Goal: Task Accomplishment & Management: Complete application form

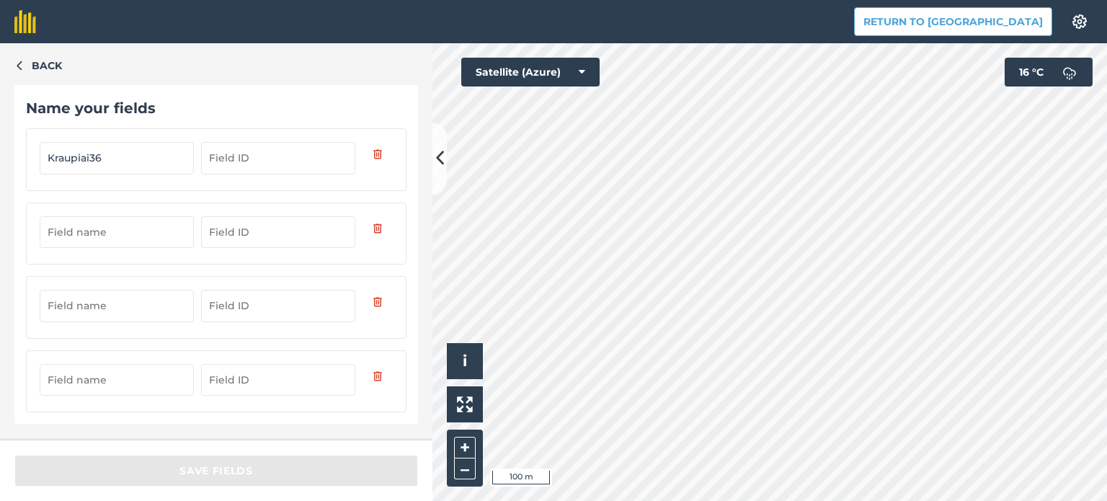
click at [124, 163] on input "Kraupiai36" at bounding box center [117, 158] width 154 height 32
click at [88, 155] on input "Kraupiai1" at bounding box center [117, 158] width 154 height 32
click at [89, 152] on input "Kraupiai1" at bounding box center [117, 158] width 154 height 32
click at [89, 155] on input "Kraupiai1" at bounding box center [117, 158] width 154 height 32
type input "Kraupiai 1"
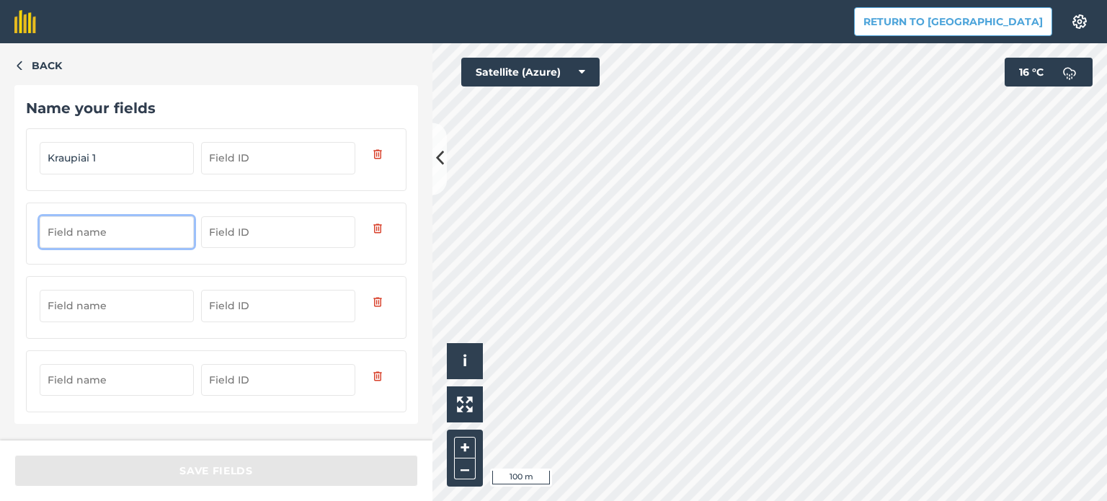
click at [58, 227] on input "text" at bounding box center [117, 232] width 154 height 32
type input "Kraupiai 2"
click at [89, 316] on input "text" at bounding box center [117, 306] width 154 height 32
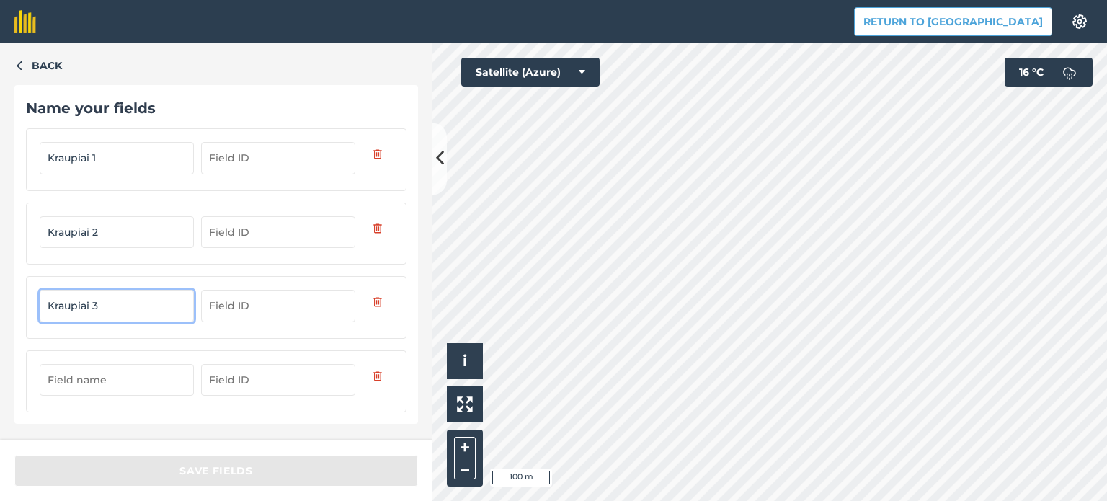
type input "Kraupiai 3"
click at [130, 375] on input "text" at bounding box center [117, 380] width 154 height 32
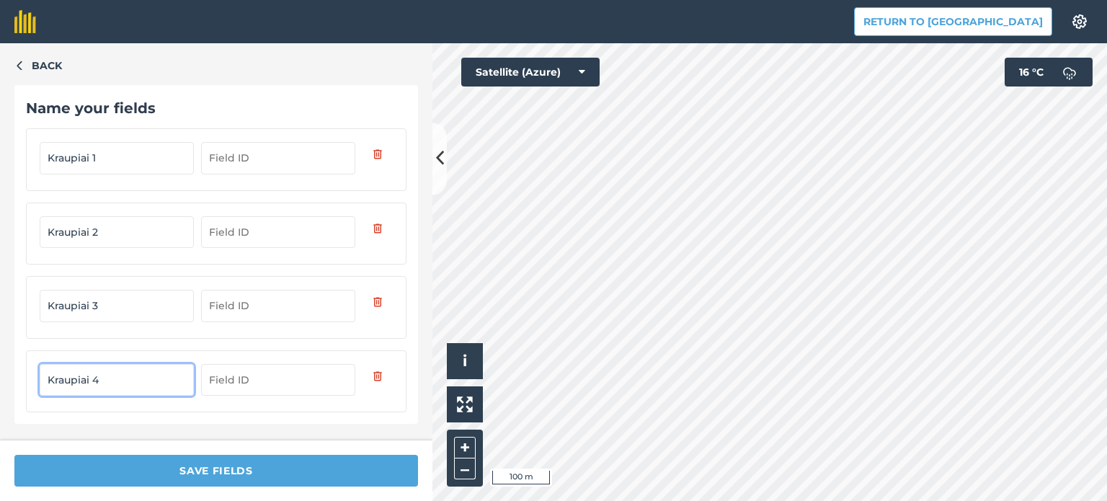
type input "Kraupiai 4"
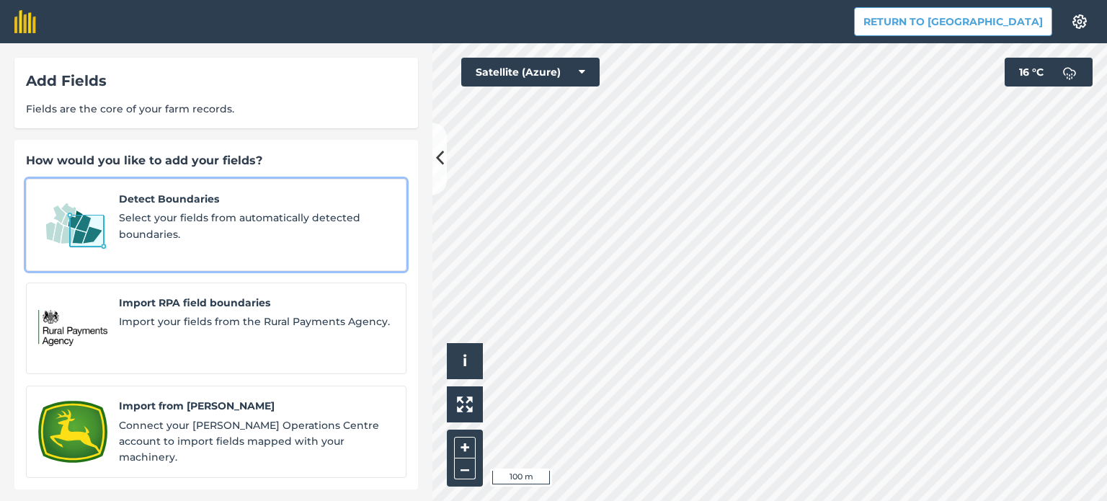
click at [128, 228] on span "Select your fields from automatically detected boundaries." at bounding box center [256, 226] width 275 height 32
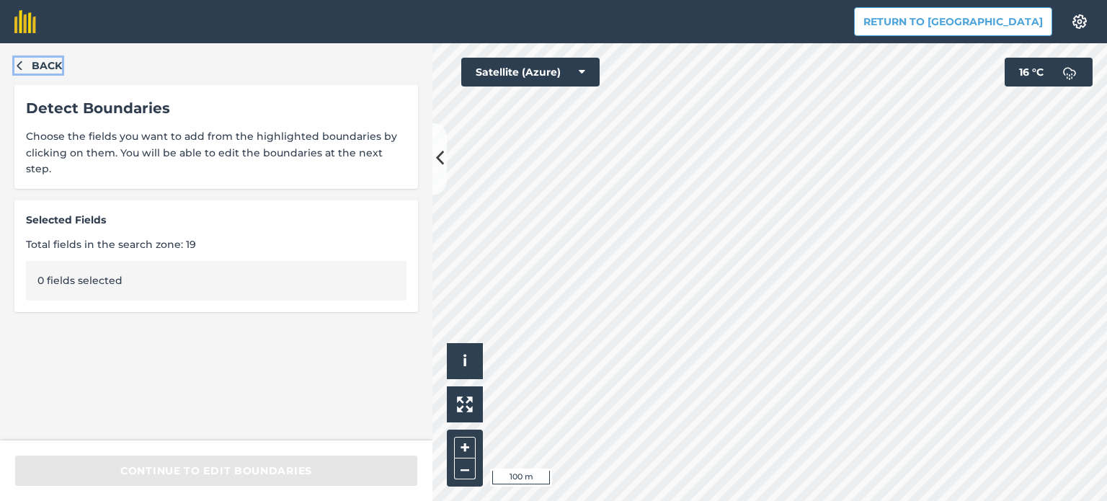
click at [22, 62] on icon "button" at bounding box center [19, 65] width 10 height 10
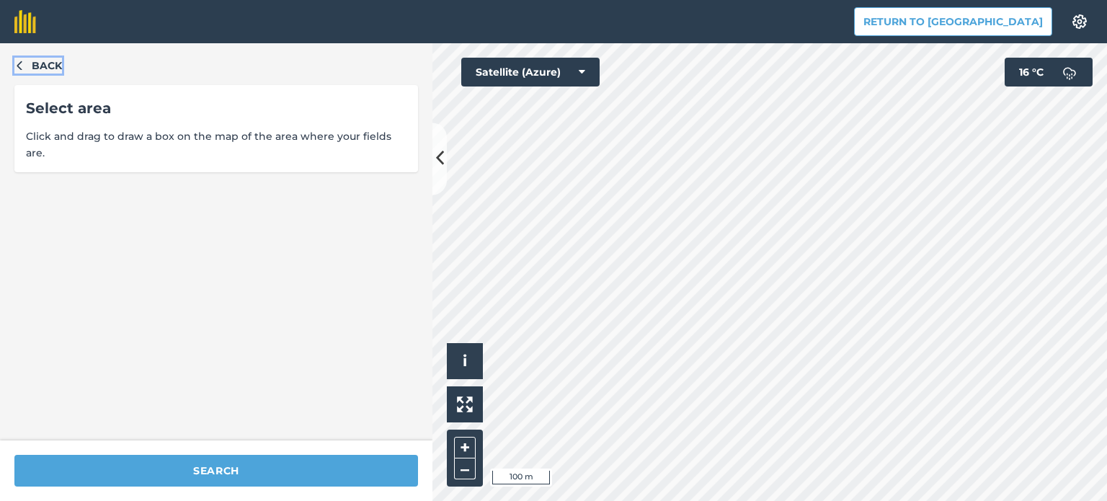
click at [22, 62] on icon "button" at bounding box center [19, 65] width 10 height 10
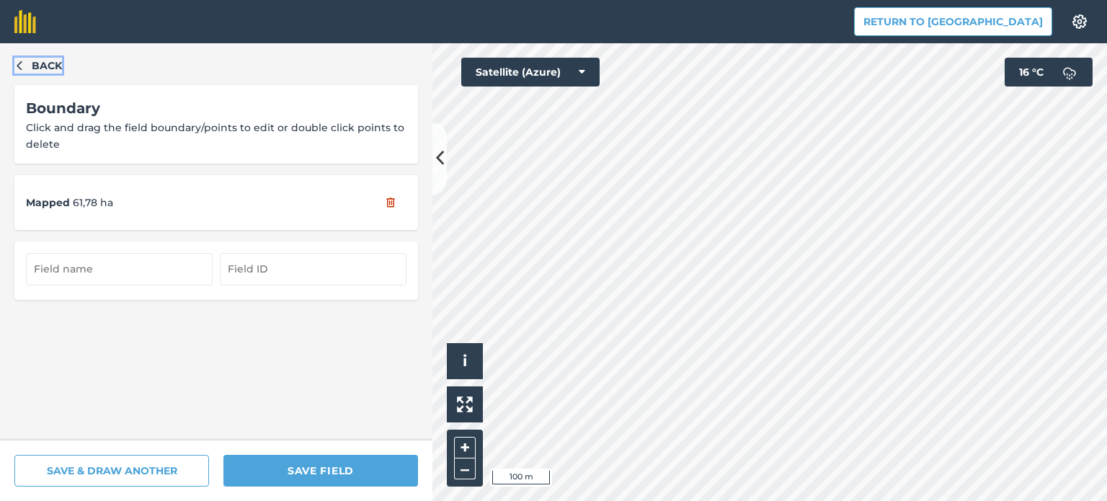
click at [17, 65] on icon "button" at bounding box center [19, 65] width 5 height 9
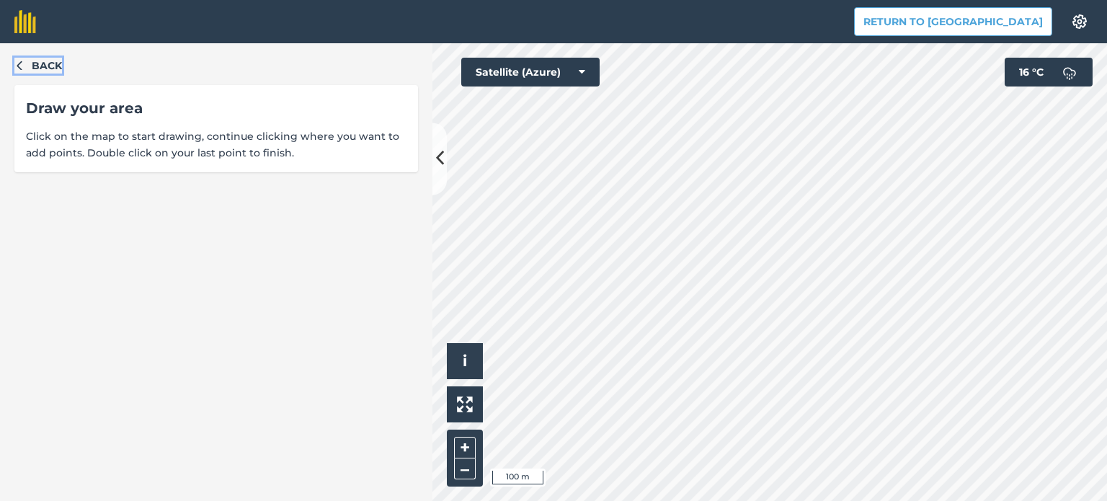
click at [16, 66] on icon "button" at bounding box center [19, 65] width 10 height 10
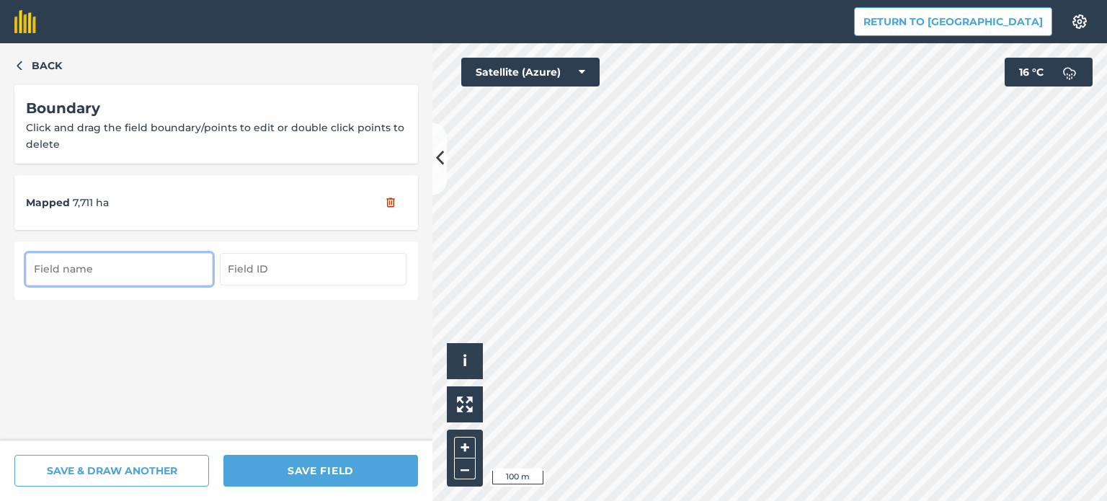
click at [99, 267] on input "text" at bounding box center [119, 269] width 187 height 32
type input "Kraupiai 5"
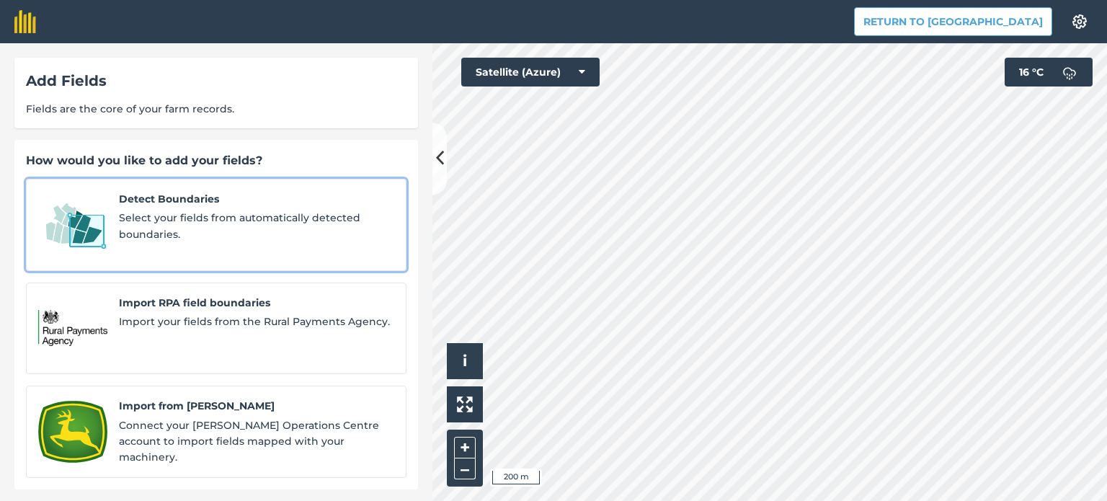
click at [154, 224] on span "Select your fields from automatically detected boundaries." at bounding box center [256, 226] width 275 height 32
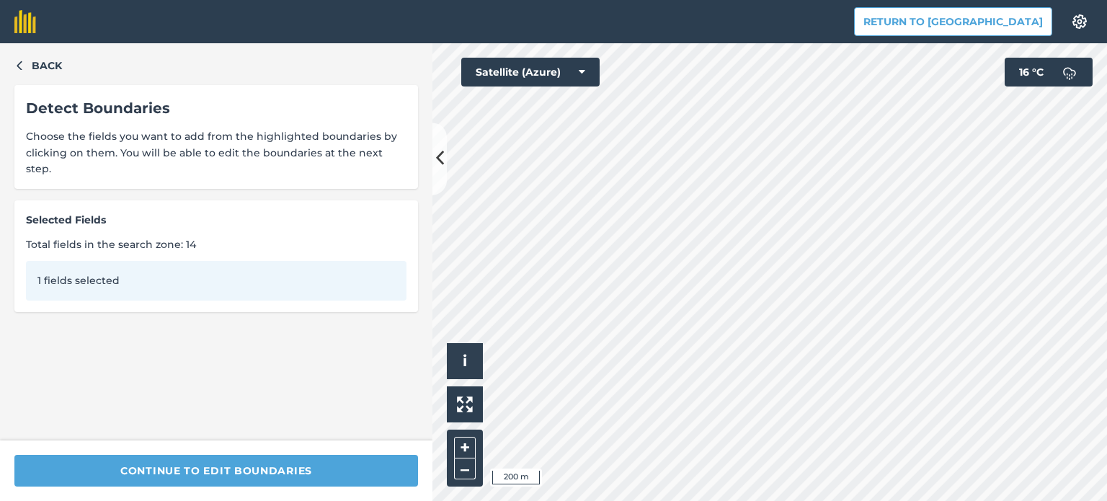
click at [124, 261] on div "1 fields selected" at bounding box center [216, 280] width 381 height 39
click at [115, 265] on div "1 fields selected" at bounding box center [216, 280] width 381 height 39
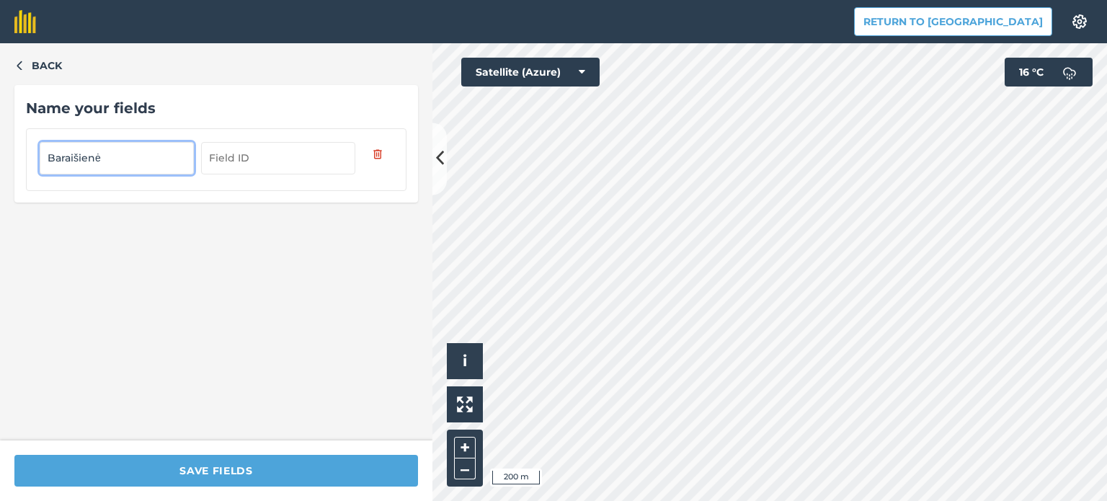
type input "Baraišienė"
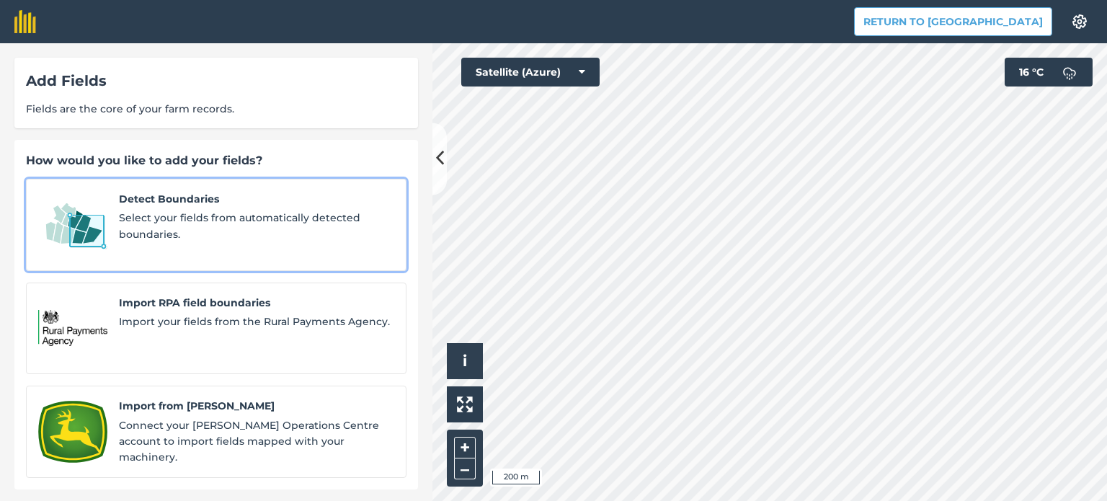
click at [133, 226] on span "Select your fields from automatically detected boundaries." at bounding box center [256, 226] width 275 height 32
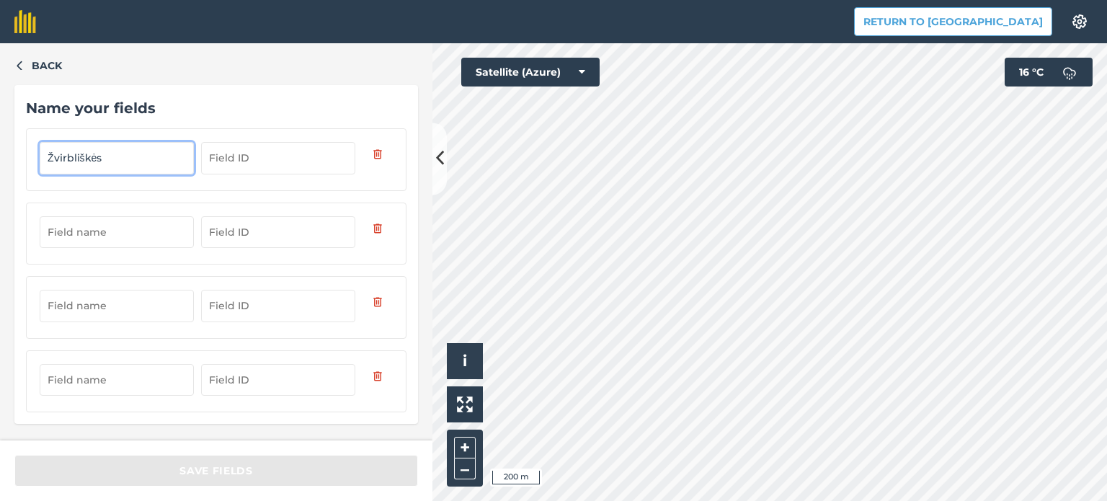
drag, startPoint x: 108, startPoint y: 154, endPoint x: 49, endPoint y: 167, distance: 60.4
click at [49, 167] on input "Žvirbliškės" at bounding box center [117, 158] width 154 height 32
type input "Žvirbliškės"
click at [76, 231] on input "text" at bounding box center [117, 232] width 154 height 32
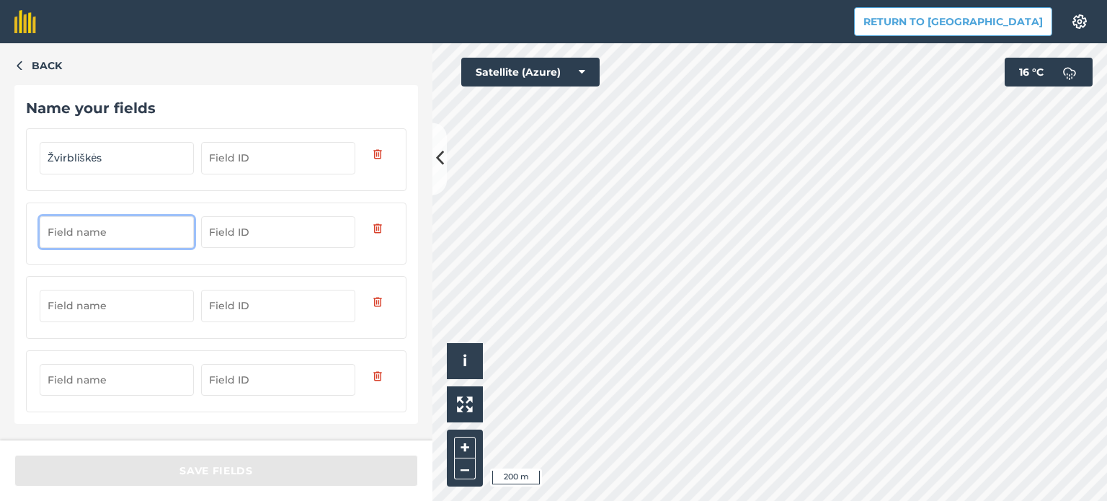
paste input "Žvirbliškės"
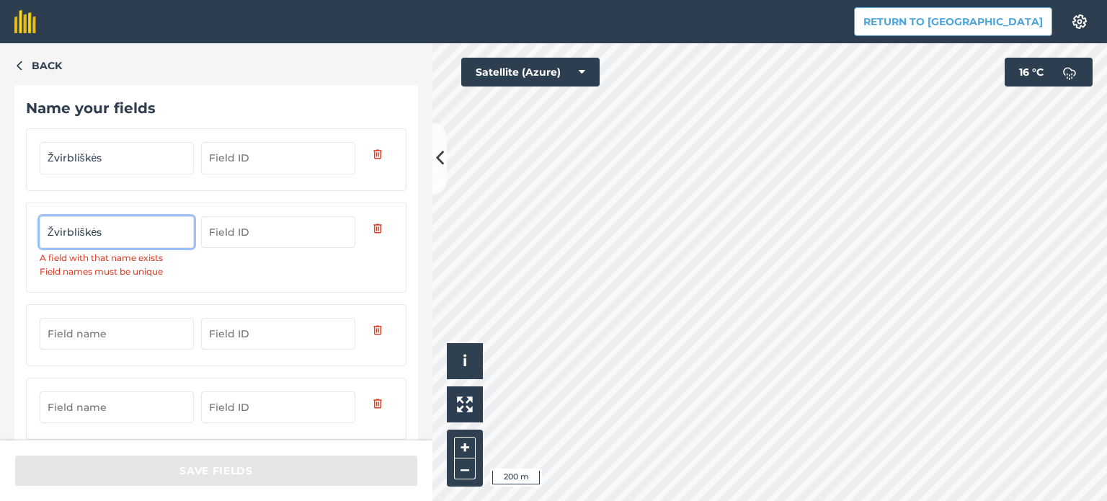
type input "Žvirbliškės"
click at [62, 341] on input "text" at bounding box center [117, 334] width 154 height 32
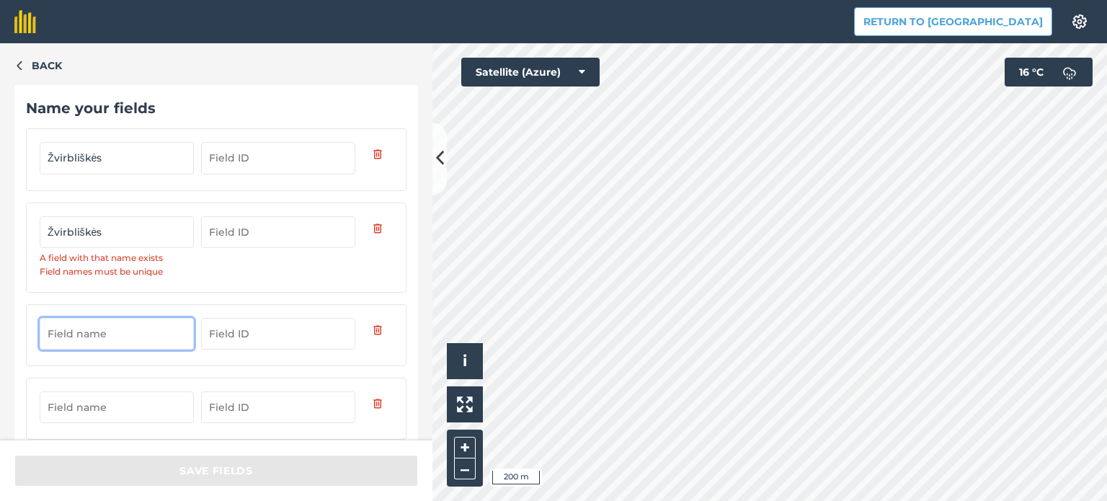
paste input "Žvirbliškės"
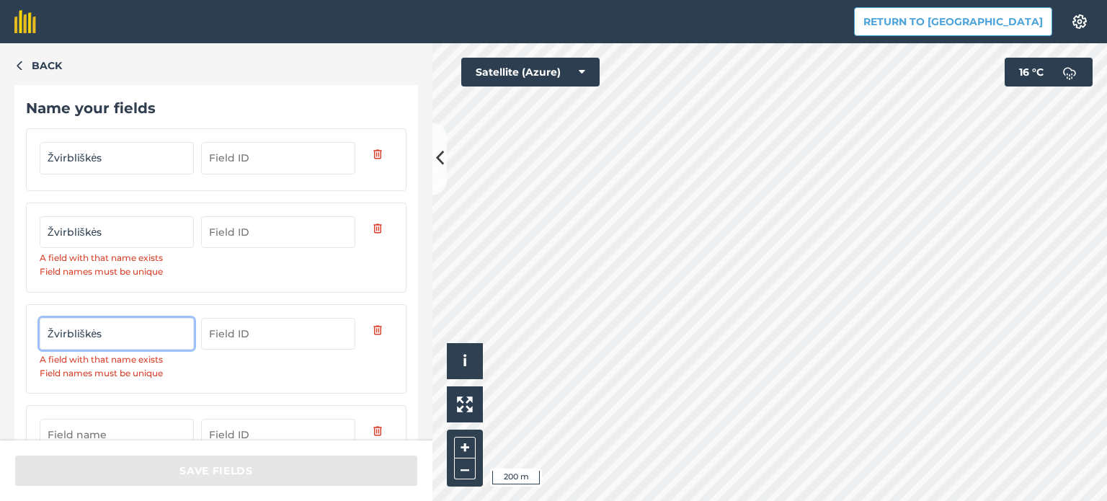
type input "Žvirbliškės"
click at [66, 434] on input "text" at bounding box center [117, 435] width 154 height 32
paste input "Žvirbliškės"
type input "Žvirbliškės"
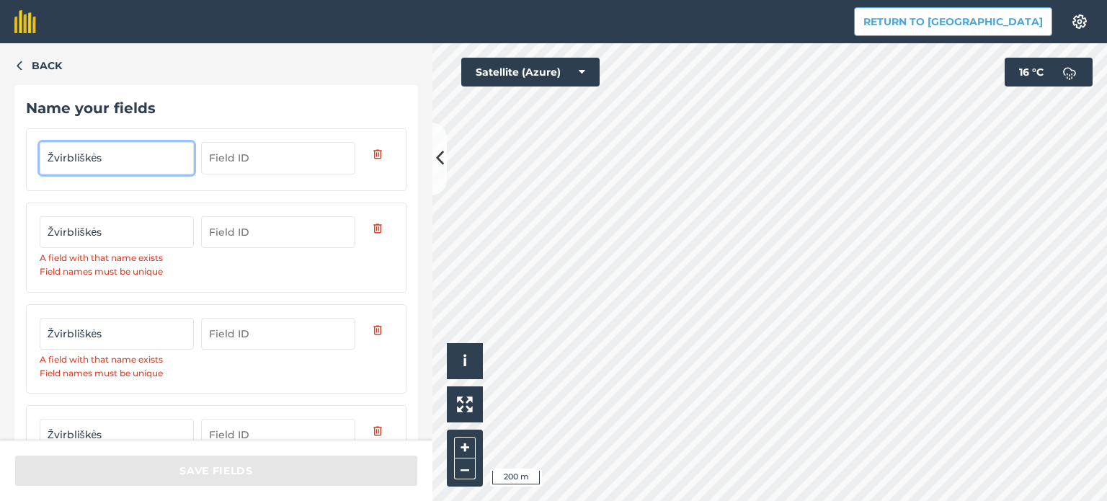
click at [115, 149] on input "Žvirbliškės" at bounding box center [117, 158] width 154 height 32
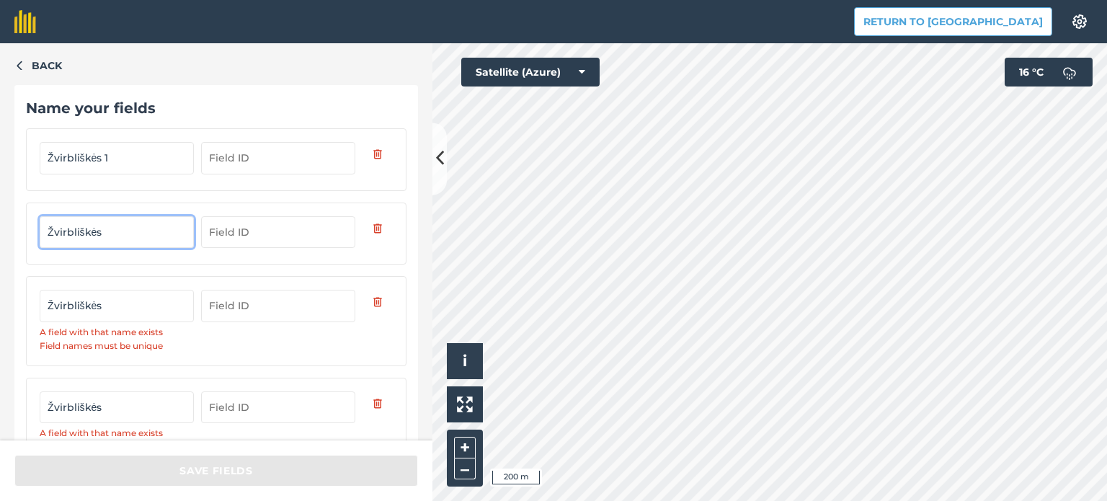
click at [110, 232] on input "Žvirbliškės" at bounding box center [117, 232] width 154 height 32
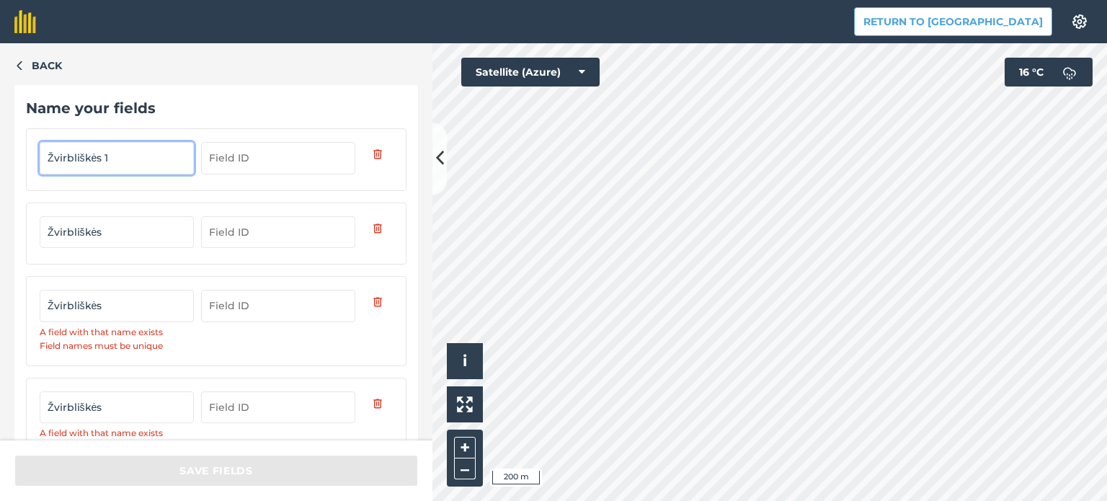
click at [112, 155] on input "Žvirbliškės 1" at bounding box center [117, 158] width 154 height 32
type input "Žvirbliškės"
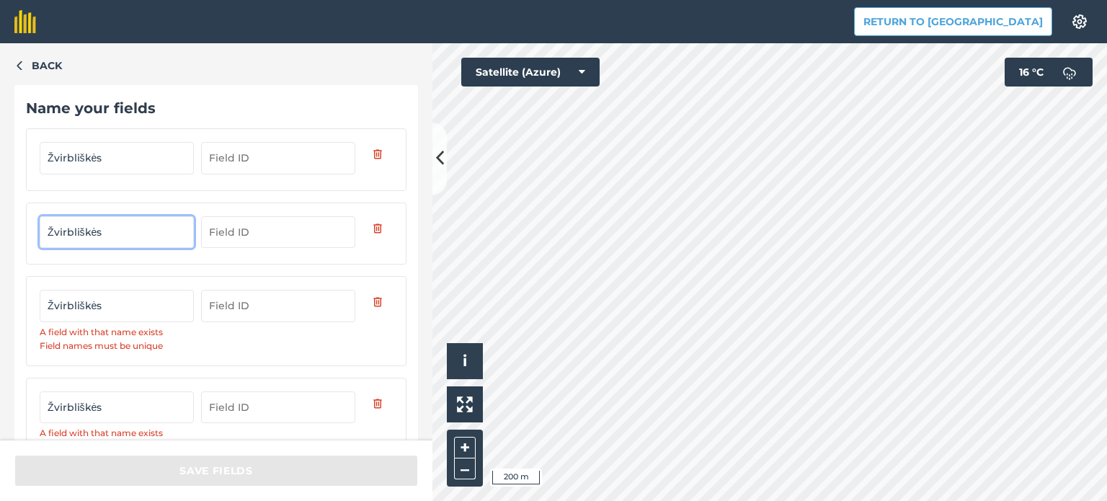
click at [123, 231] on input "Žvirbliškės" at bounding box center [117, 232] width 154 height 32
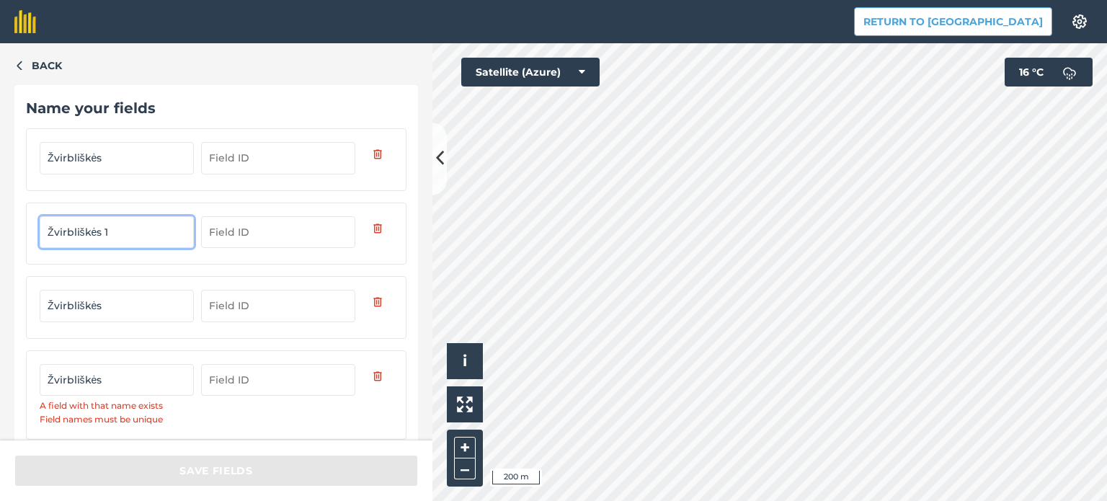
type input "Žvirbliškės 1"
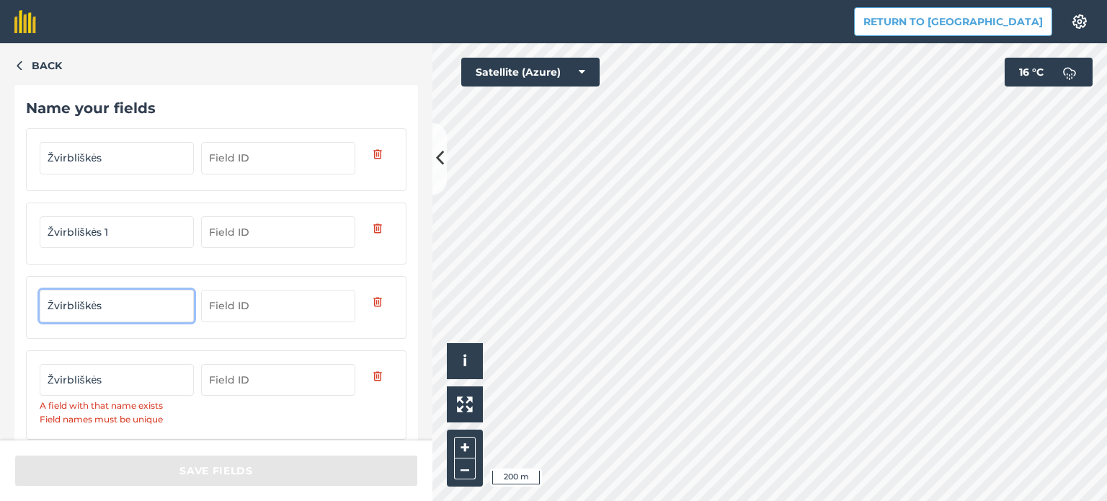
click at [118, 306] on input "Žvirbliškės" at bounding box center [117, 306] width 154 height 32
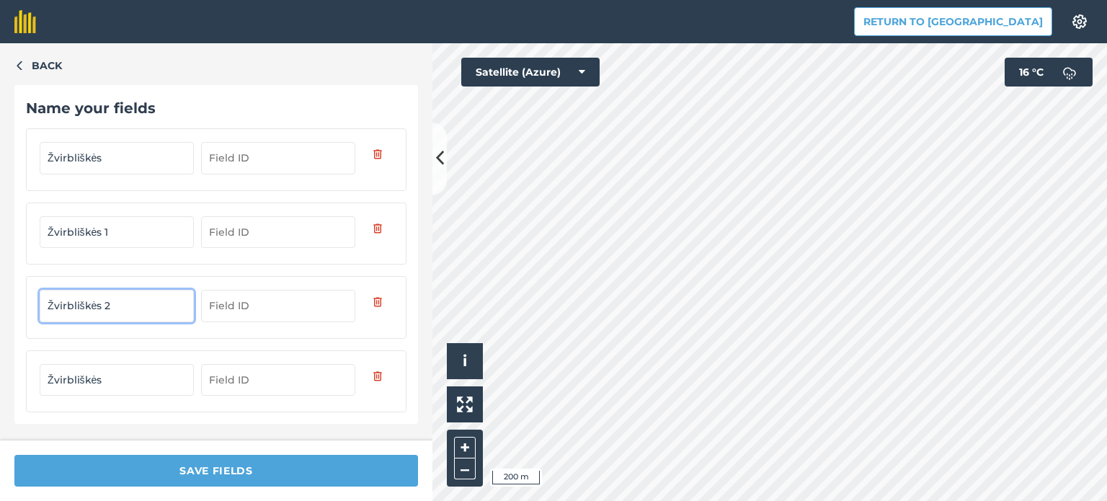
type input "Žvirbliškės 2"
click at [121, 382] on input "Žvirbliškės" at bounding box center [117, 380] width 154 height 32
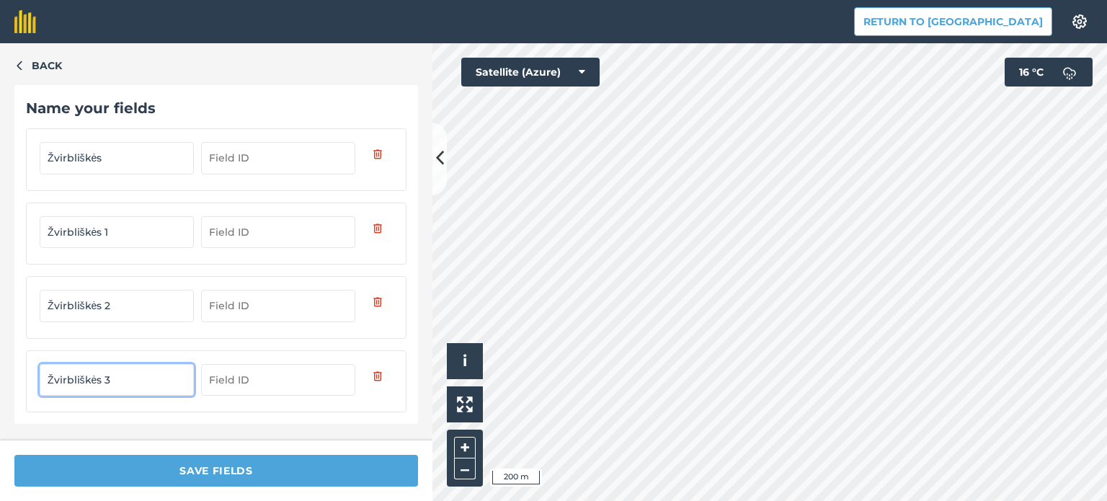
type input "Žvirbliškės 3"
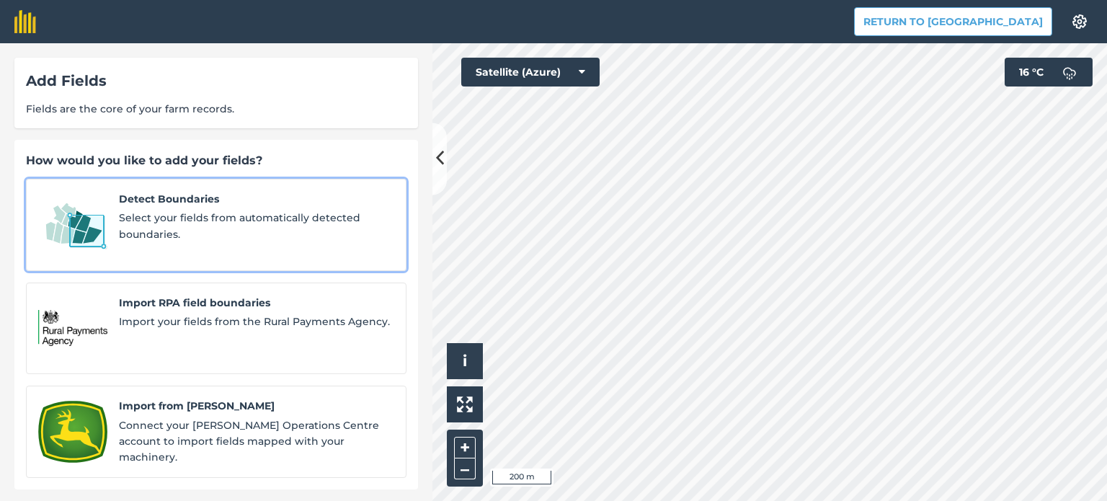
click at [136, 228] on span "Select your fields from automatically detected boundaries." at bounding box center [256, 226] width 275 height 32
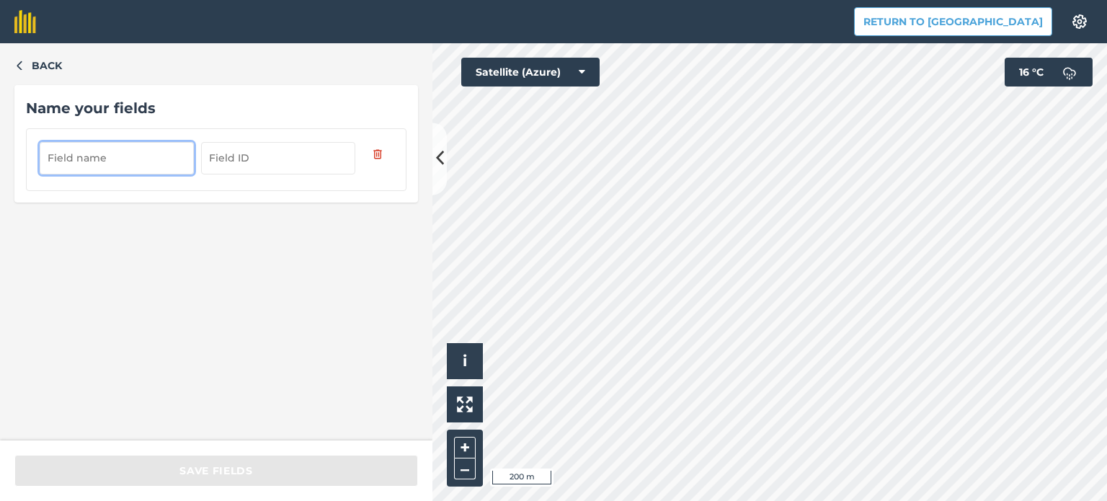
click at [129, 163] on input "text" at bounding box center [117, 158] width 154 height 32
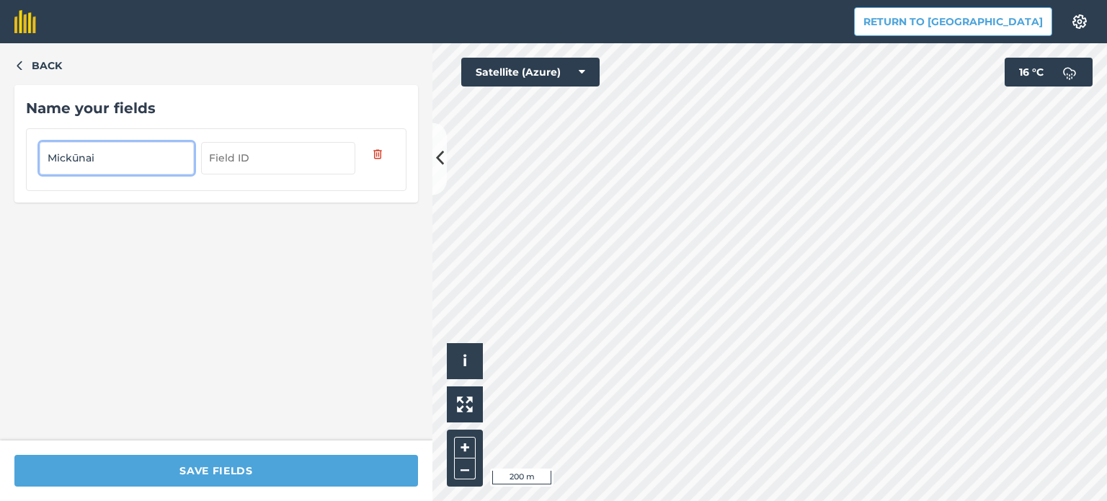
type input "Mickūnai"
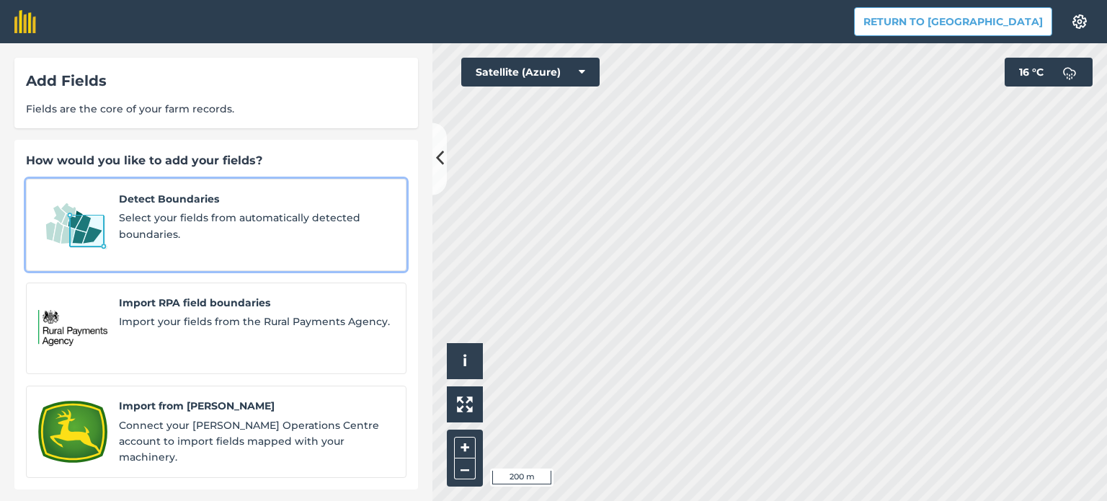
click at [134, 233] on span "Select your fields from automatically detected boundaries." at bounding box center [256, 226] width 275 height 32
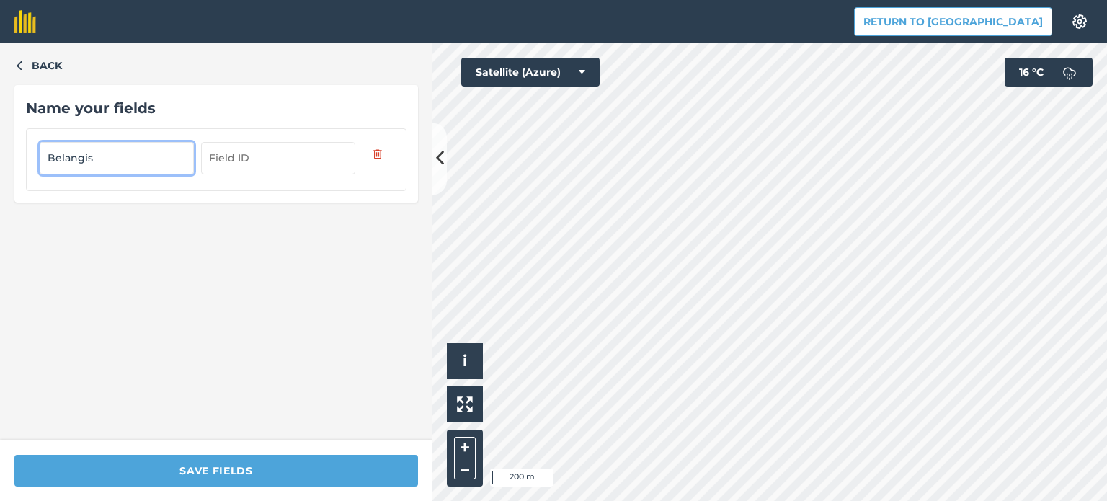
type input "Belangis"
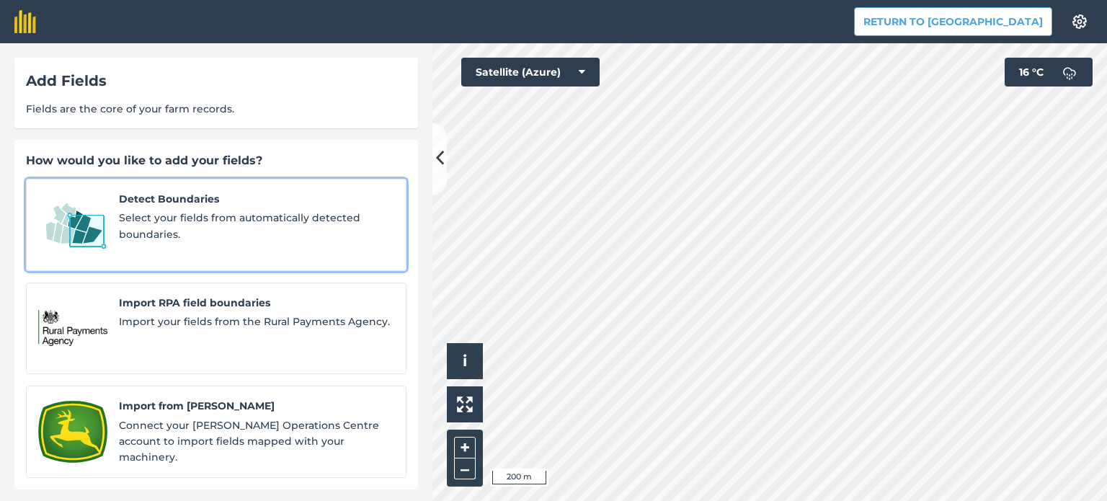
click at [155, 212] on span "Select your fields from automatically detected boundaries." at bounding box center [256, 226] width 275 height 32
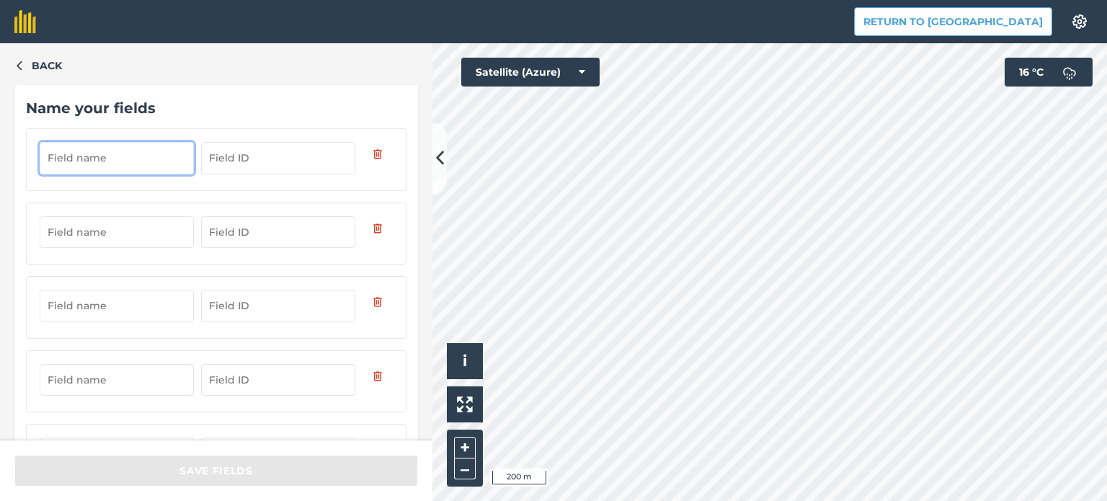
click at [82, 152] on input "text" at bounding box center [117, 158] width 154 height 32
click at [68, 159] on input "text" at bounding box center [117, 158] width 154 height 32
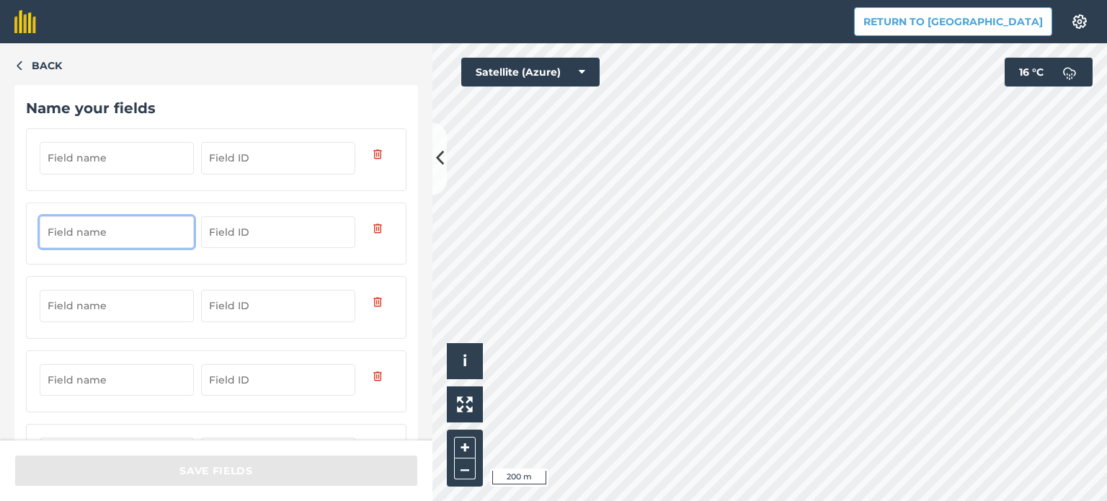
click at [83, 244] on input "text" at bounding box center [117, 232] width 154 height 32
click at [68, 154] on input "text" at bounding box center [117, 158] width 154 height 32
click at [80, 159] on input "text" at bounding box center [117, 158] width 154 height 32
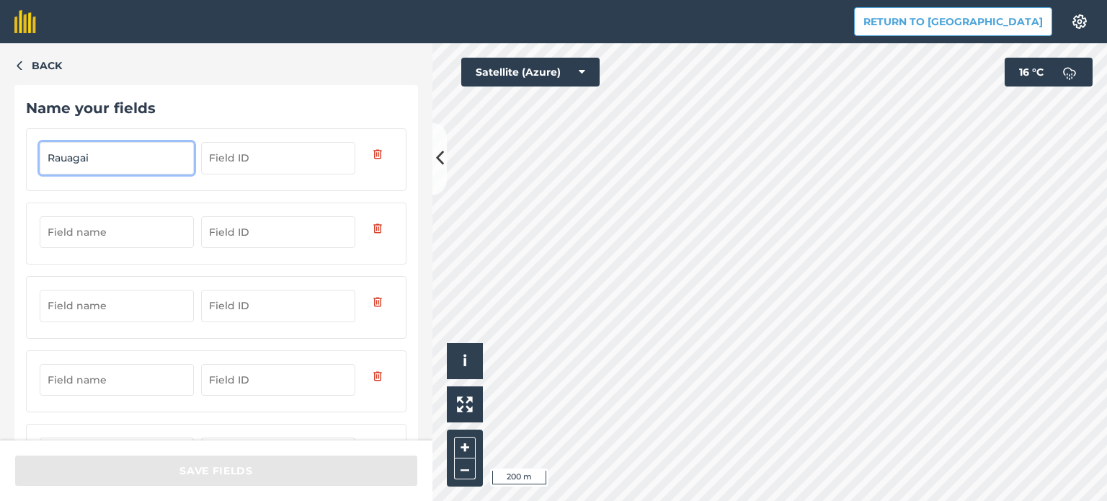
type input "Rauagai"
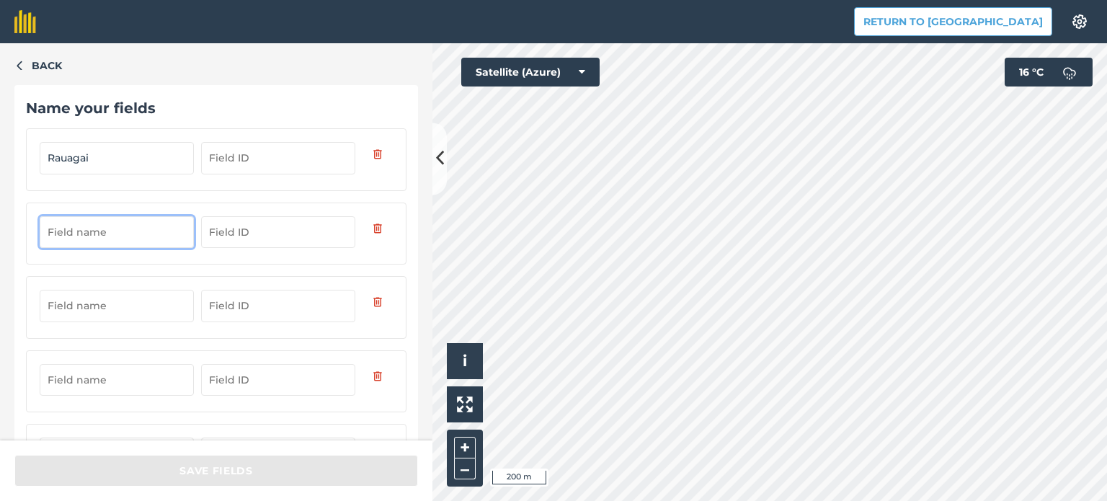
click at [76, 246] on input "text" at bounding box center [117, 232] width 154 height 32
type input "bitynas"
click at [75, 304] on input "text" at bounding box center [117, 306] width 154 height 32
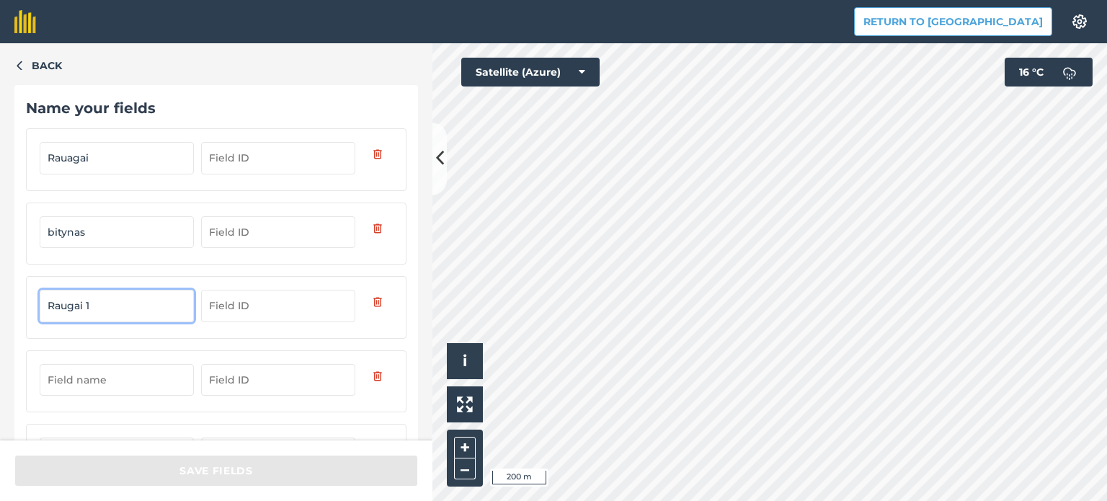
type input "Raugai 1"
click at [74, 380] on input "text" at bounding box center [117, 380] width 154 height 32
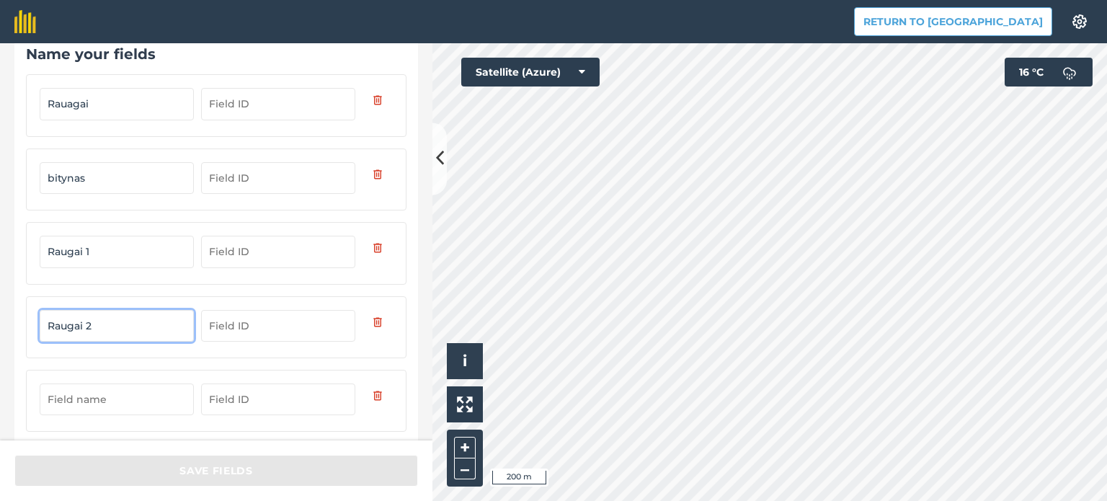
scroll to position [144, 0]
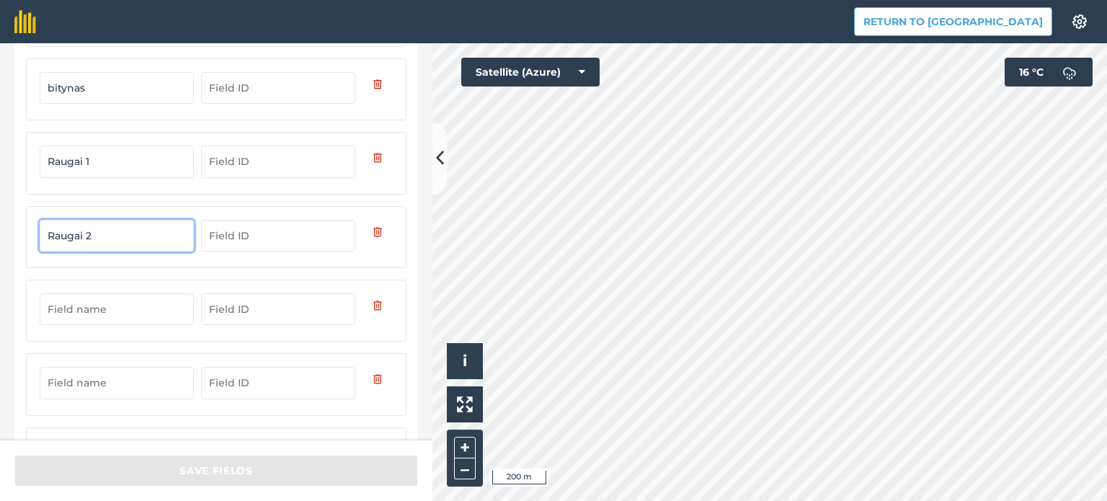
type input "Raugai 2"
click at [72, 308] on input "text" at bounding box center [117, 309] width 154 height 32
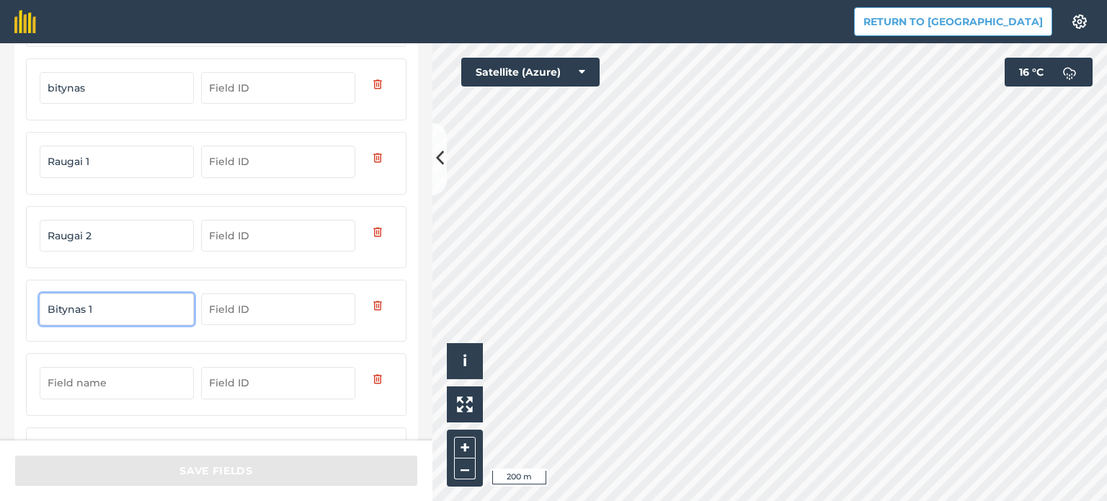
type input "Bitynas 1"
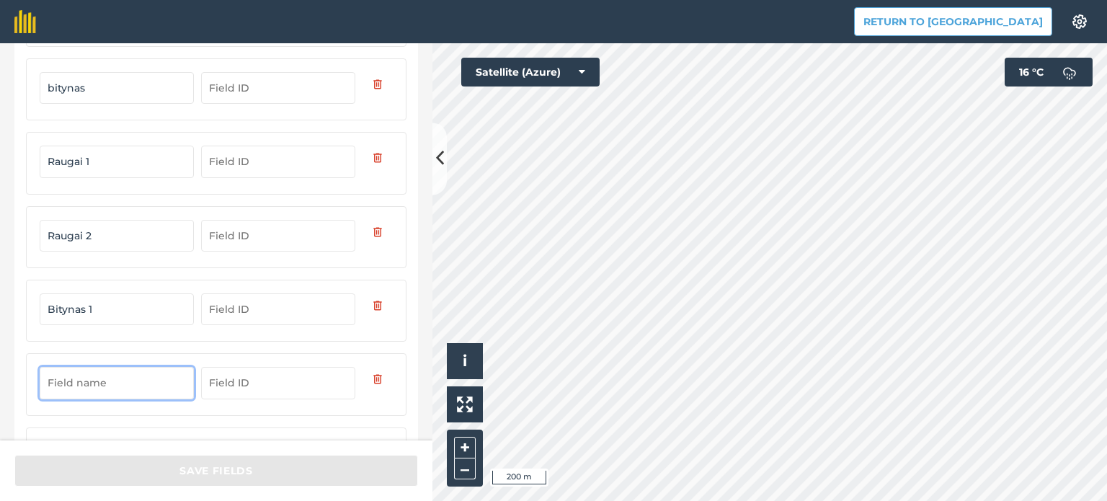
click at [79, 388] on input "text" at bounding box center [117, 383] width 154 height 32
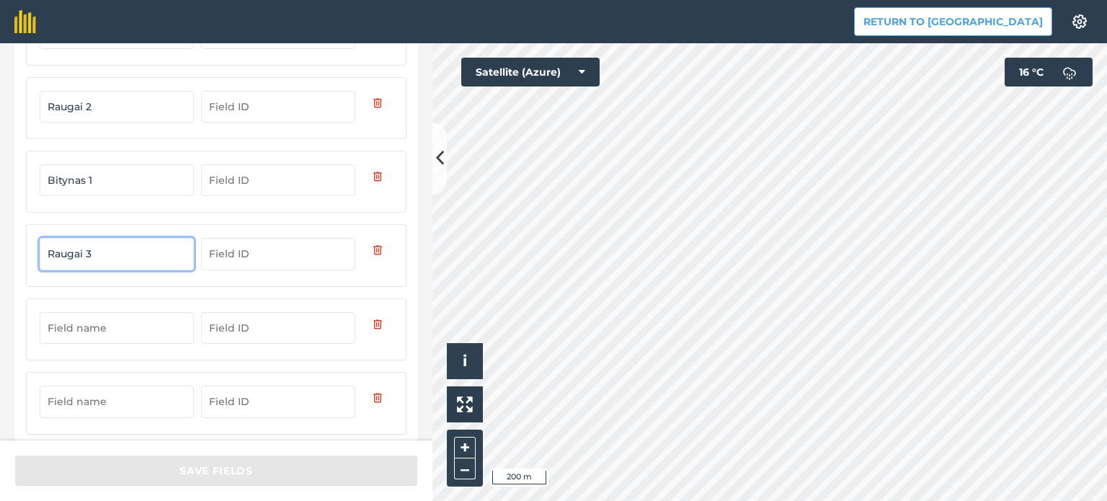
scroll to position [288, 0]
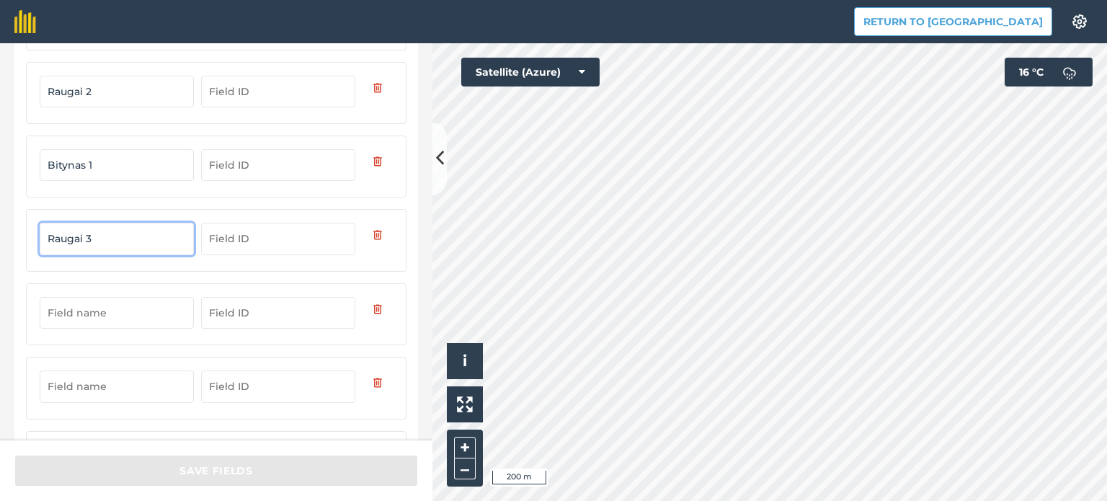
type input "Raugai 3"
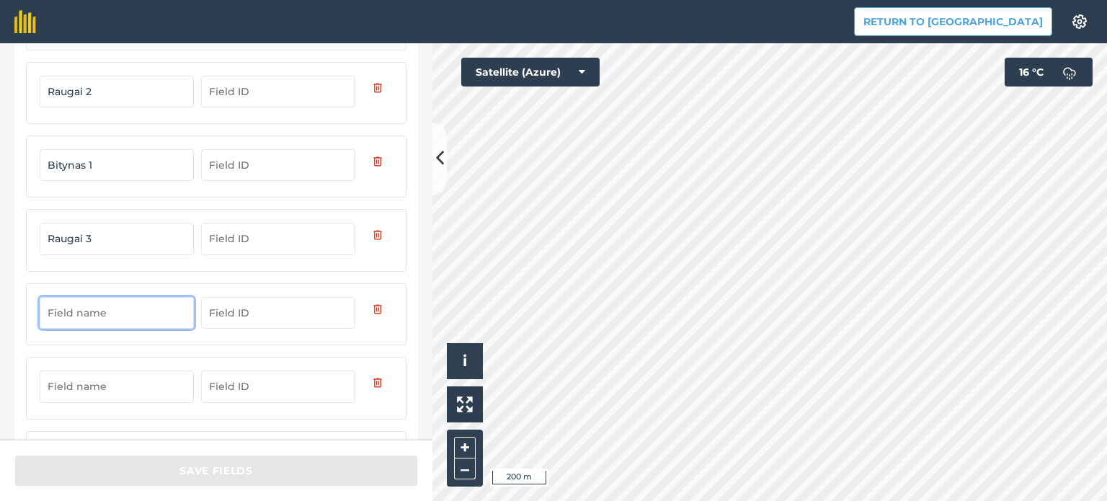
click at [72, 308] on input "text" at bounding box center [117, 313] width 154 height 32
type input "Bokštelis bitynas"
click at [69, 386] on input "text" at bounding box center [117, 386] width 154 height 32
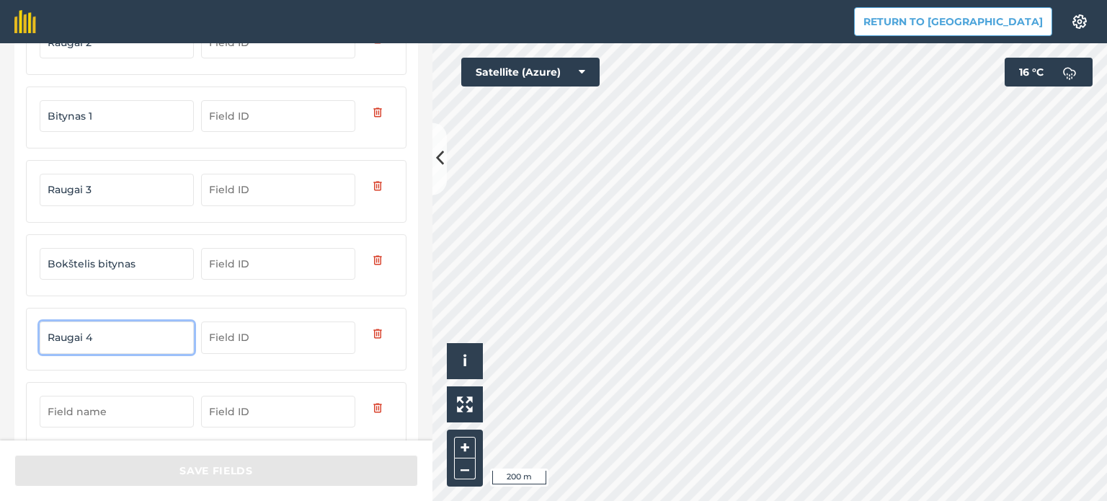
scroll to position [432, 0]
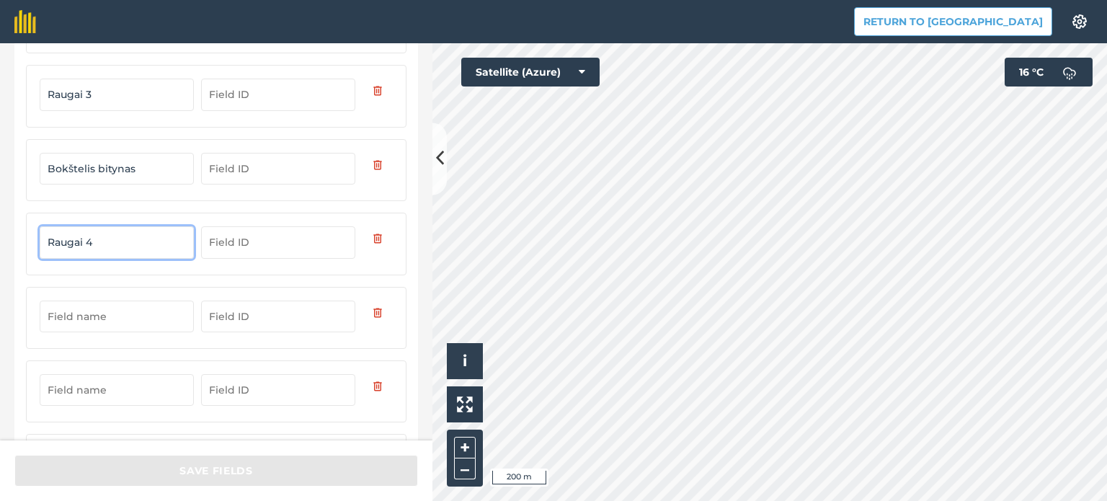
type input "Raugai 4"
click at [68, 306] on input "text" at bounding box center [117, 317] width 154 height 32
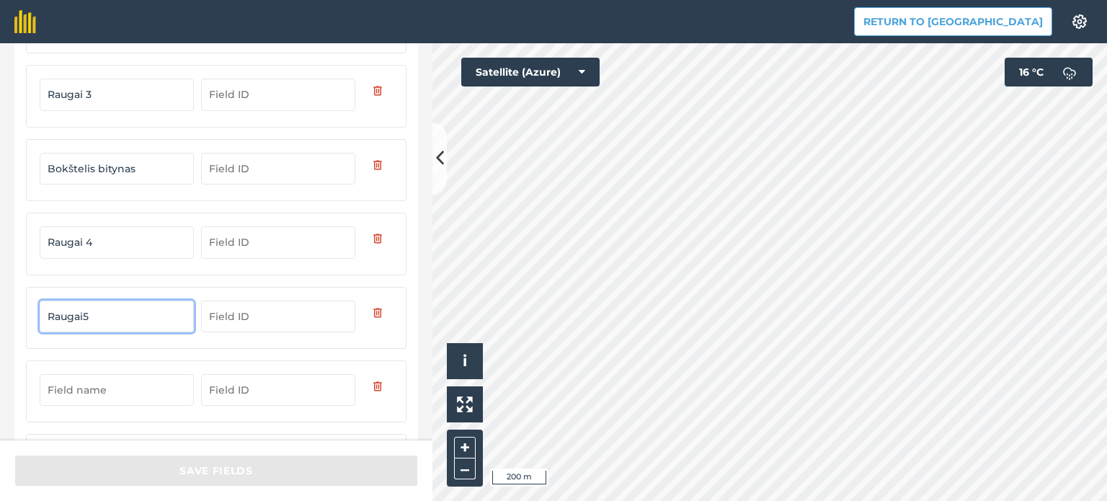
type input "Raugai5"
click at [85, 389] on input "text" at bounding box center [117, 390] width 154 height 32
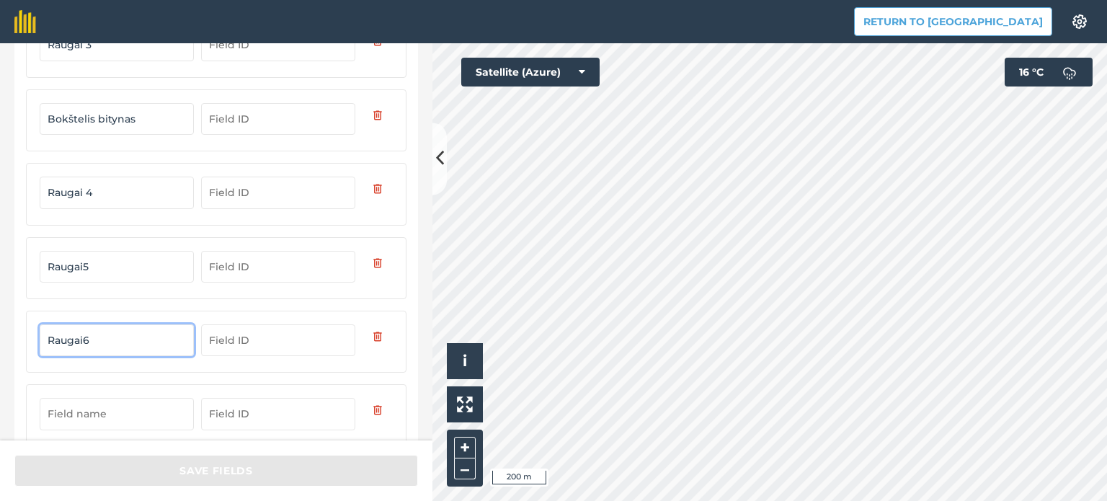
scroll to position [507, 0]
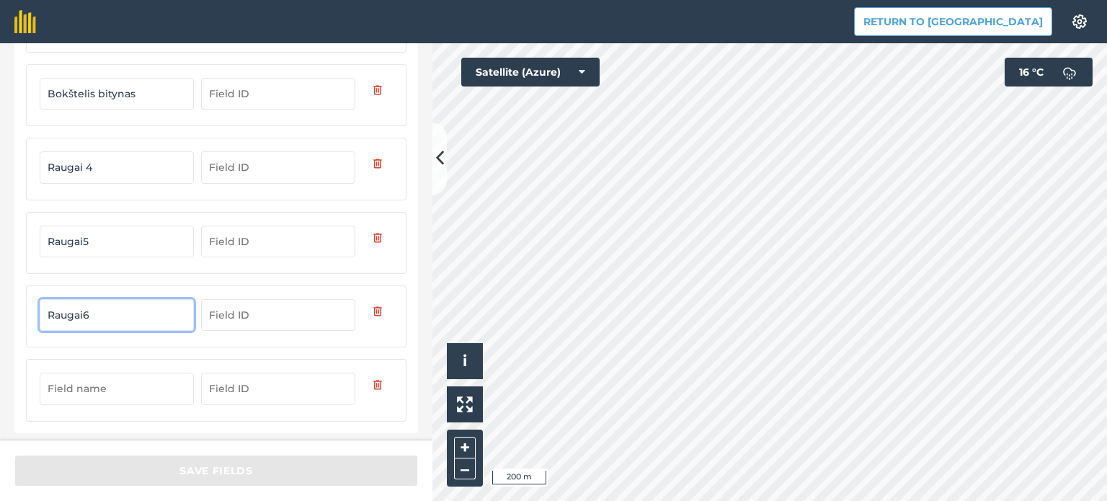
type input "Raugai6"
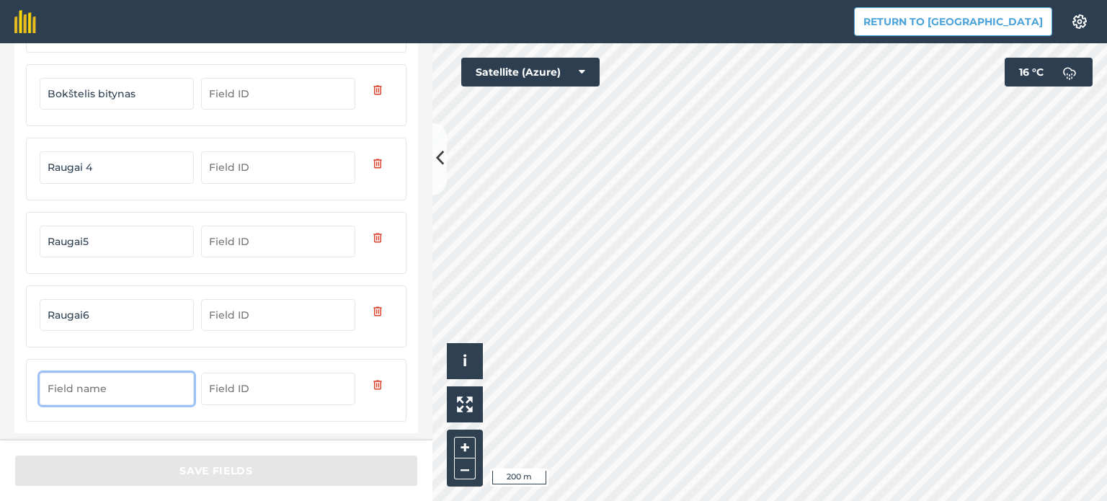
click at [75, 389] on input "text" at bounding box center [117, 389] width 154 height 32
click at [81, 231] on input "Raugai5" at bounding box center [117, 242] width 154 height 32
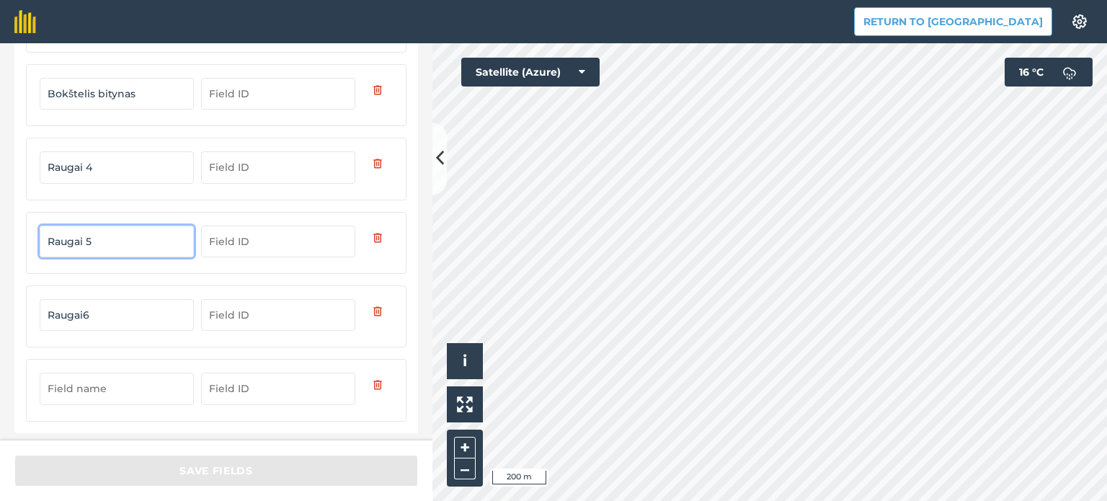
type input "Raugai 5"
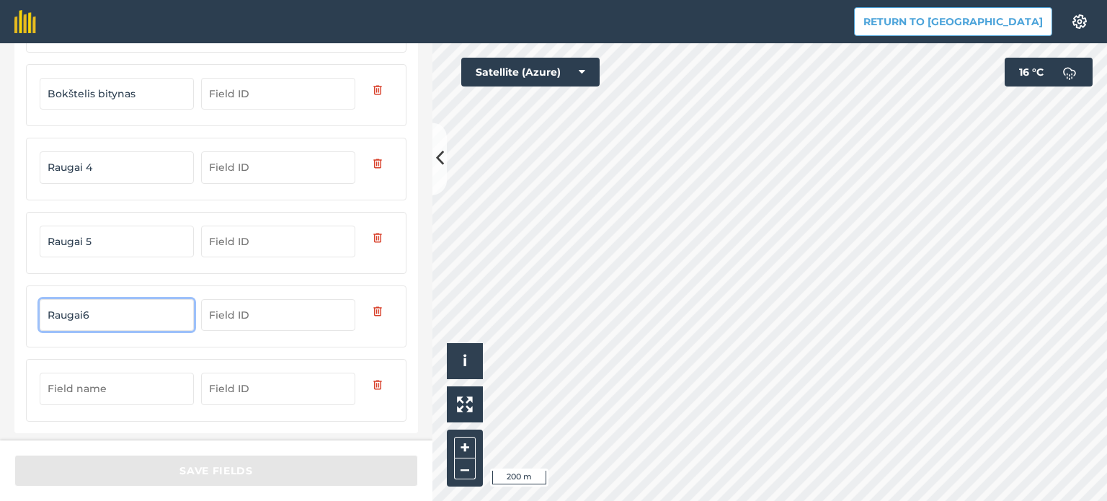
click at [84, 309] on input "Raugai6" at bounding box center [117, 315] width 154 height 32
type input "Raugai 6"
click at [115, 383] on input "text" at bounding box center [117, 389] width 154 height 32
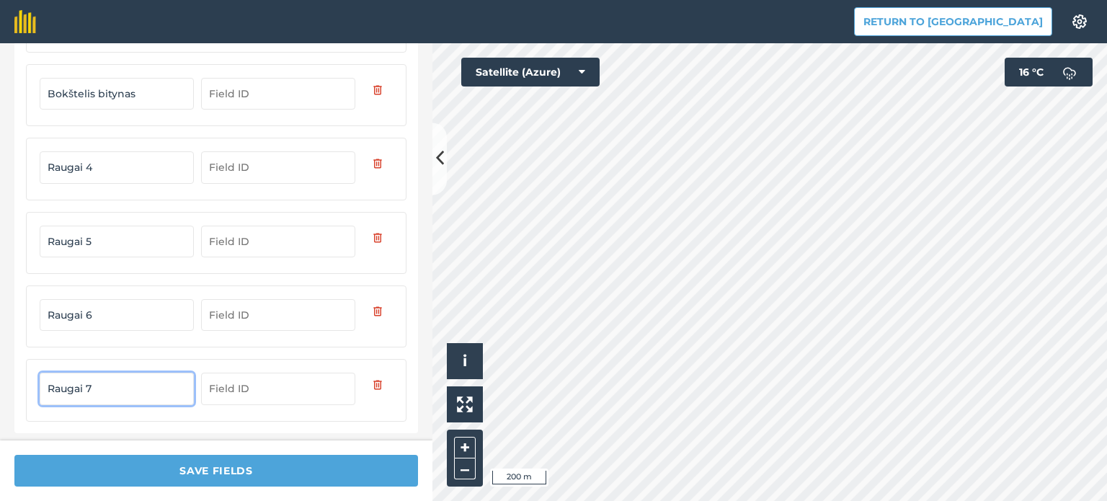
type input "Raugai 7"
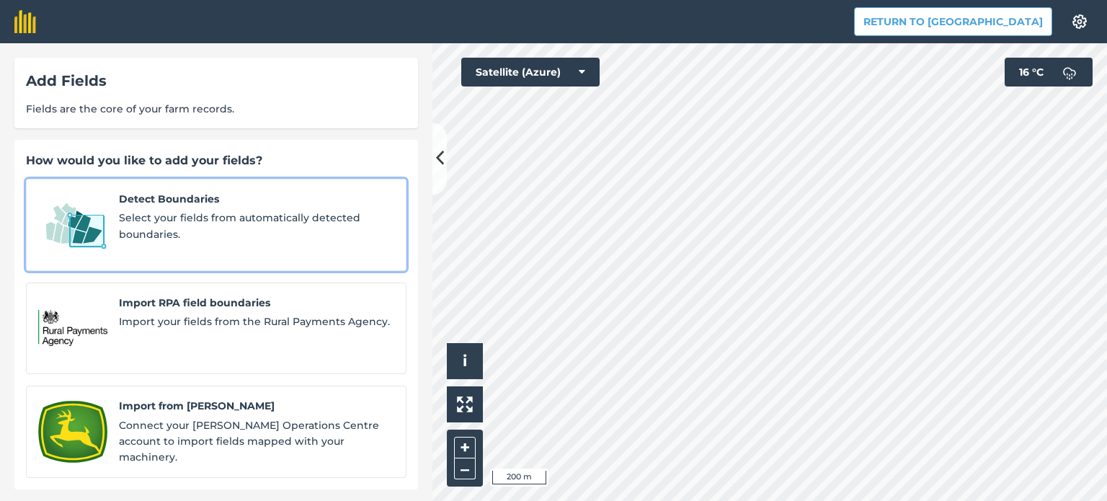
click at [158, 203] on span "Detect Boundaries" at bounding box center [256, 199] width 275 height 16
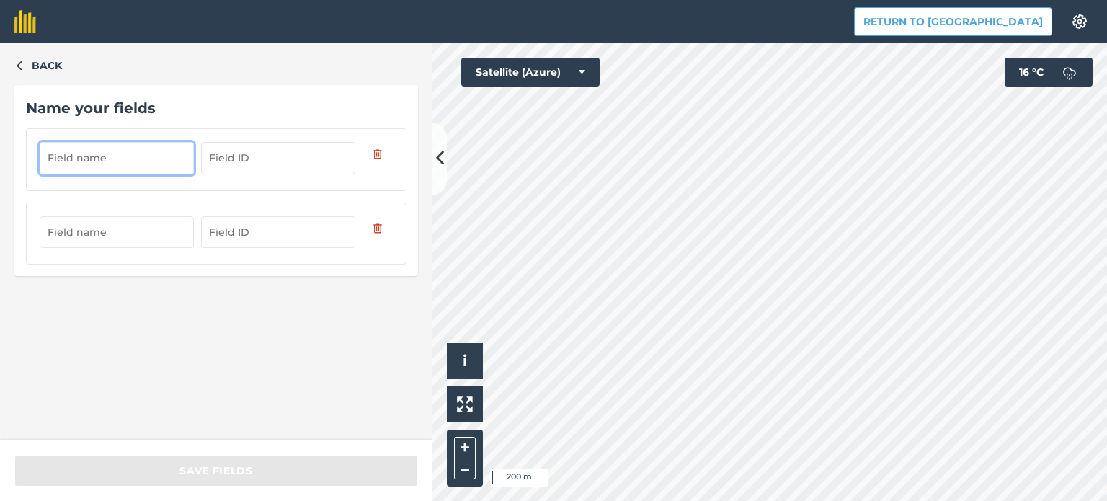
click at [124, 155] on input "text" at bounding box center [117, 158] width 154 height 32
type input "Kalučiškės"
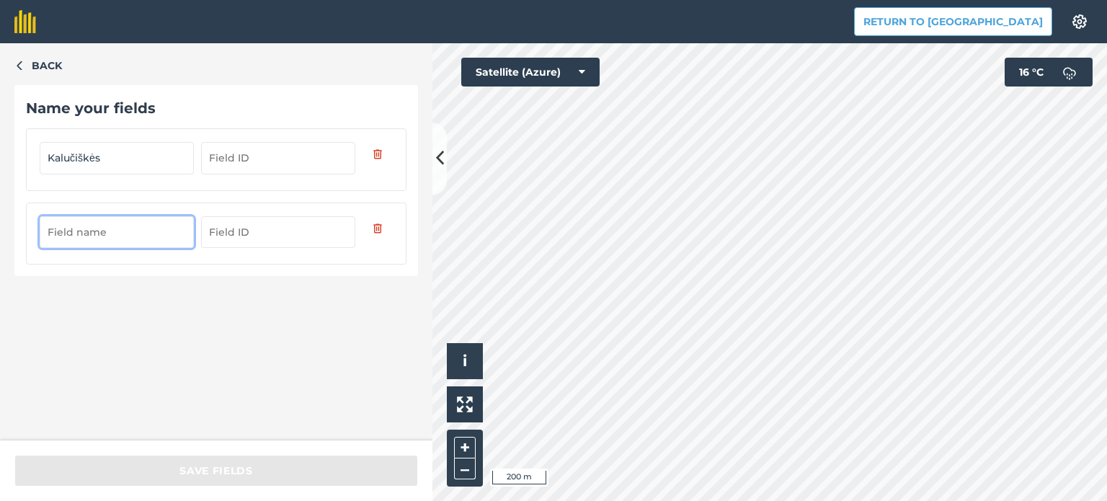
click at [80, 226] on input "text" at bounding box center [117, 232] width 154 height 32
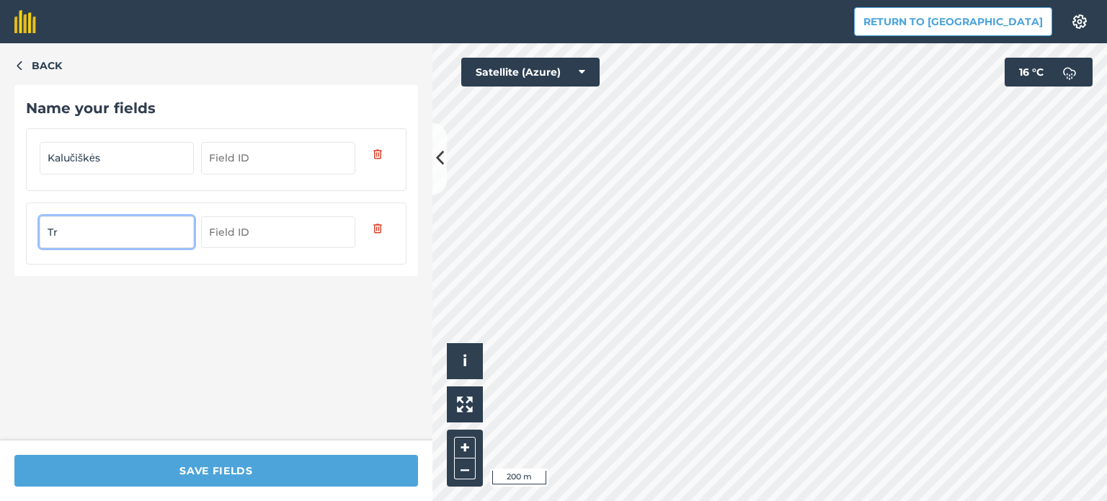
type input "T"
click at [81, 230] on input "Transfarmatorinė" at bounding box center [117, 232] width 154 height 32
type input "Transformatorinė"
click at [167, 290] on div "Back Name your fields [GEOGRAPHIC_DATA] Transformatorinė" at bounding box center [216, 241] width 432 height 397
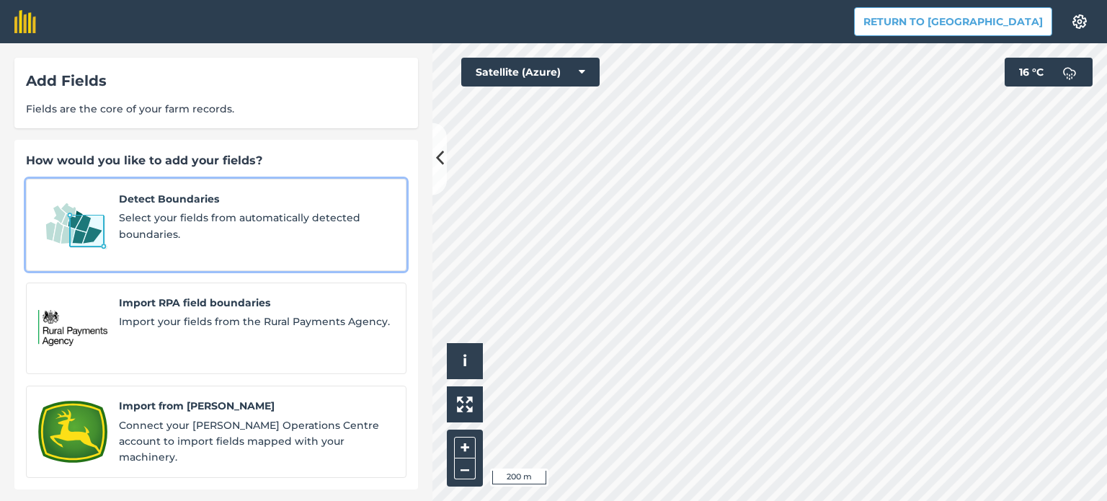
click at [161, 201] on span "Detect Boundaries" at bounding box center [256, 199] width 275 height 16
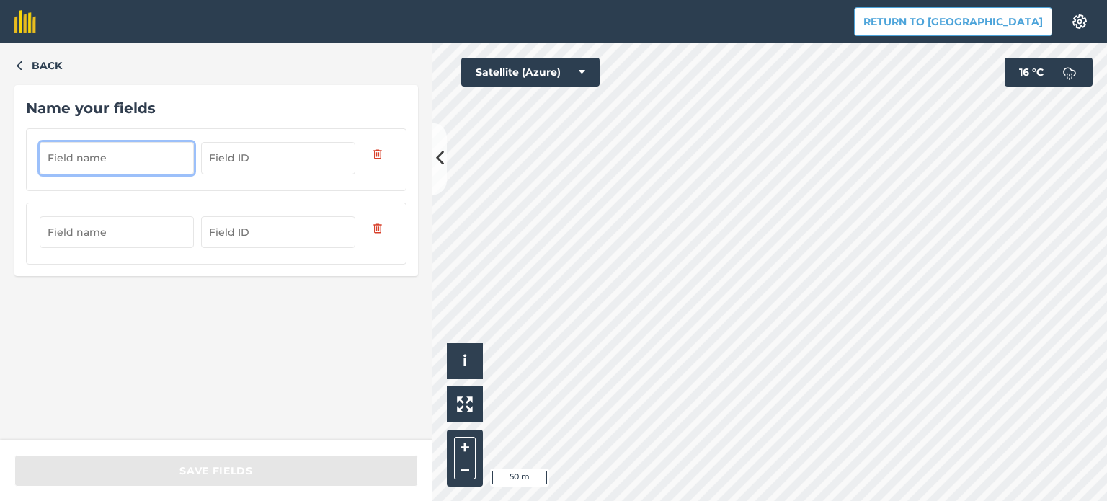
click at [138, 155] on input "text" at bounding box center [117, 158] width 154 height 32
type input "Žila"
click at [90, 231] on input "text" at bounding box center [117, 232] width 154 height 32
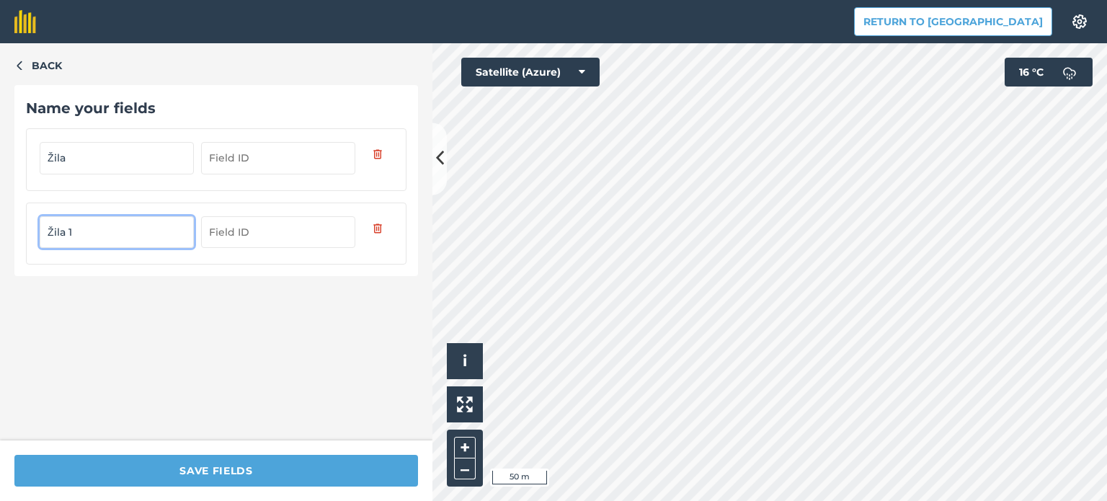
type input "Žila 1"
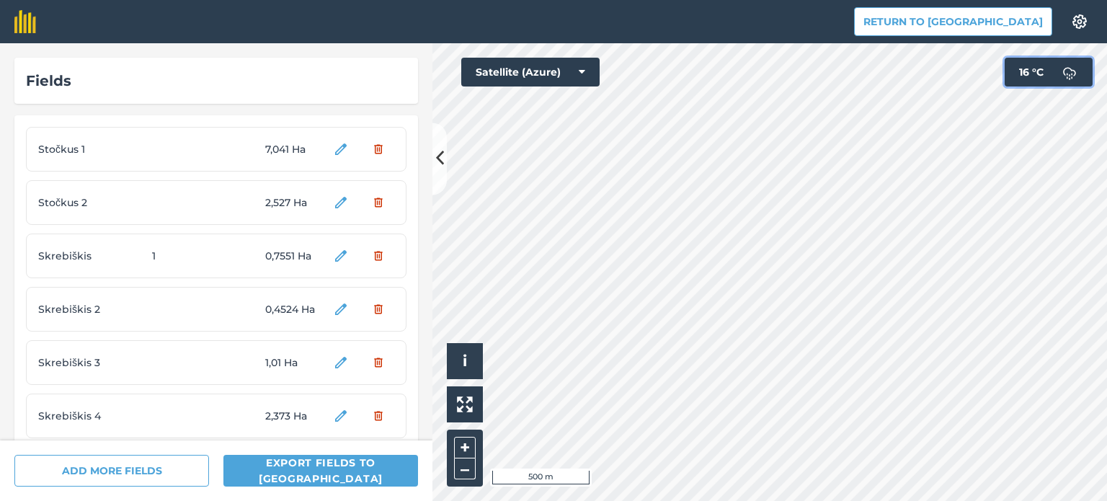
click at [1070, 69] on img at bounding box center [1069, 72] width 29 height 29
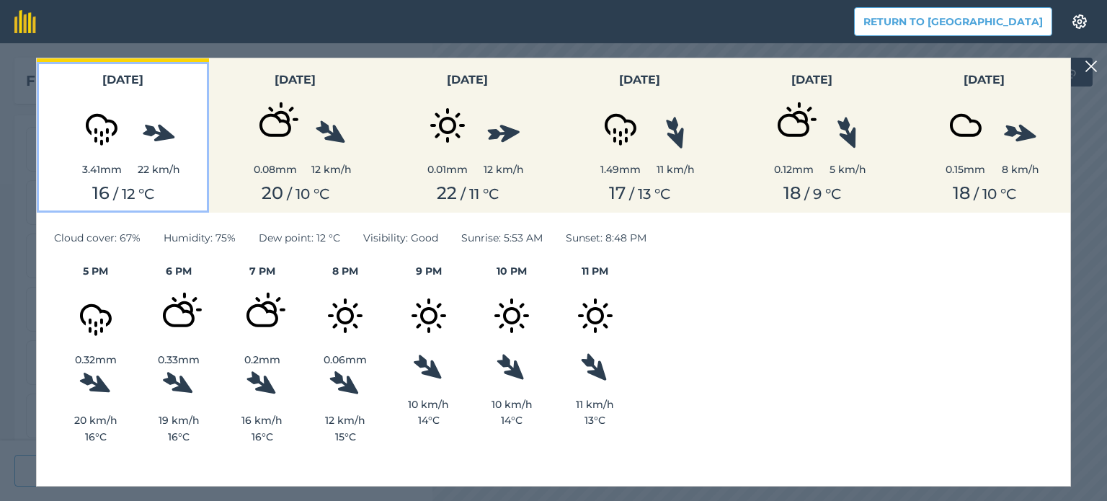
click at [111, 156] on img at bounding box center [102, 125] width 72 height 72
click at [1088, 69] on img at bounding box center [1091, 66] width 13 height 17
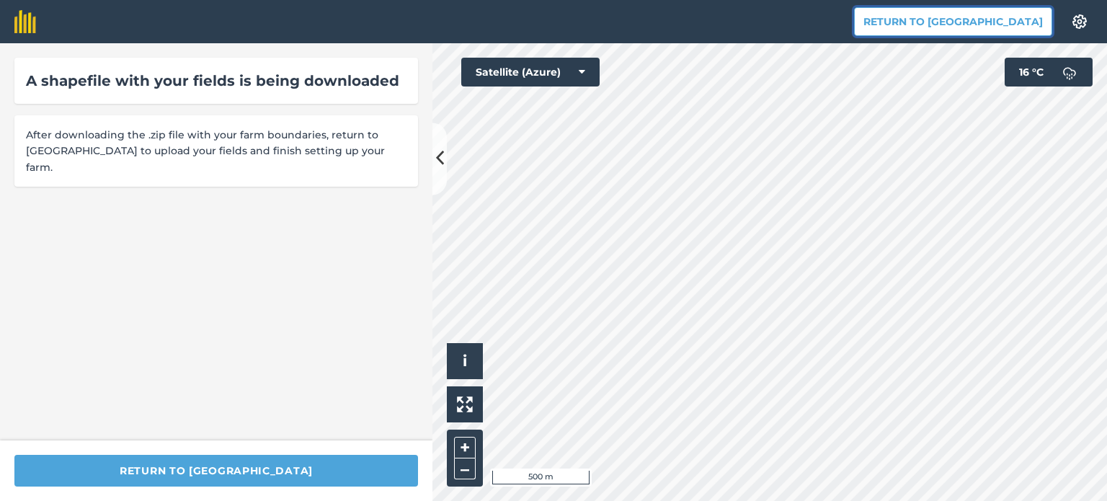
click at [1003, 25] on button "Return to [GEOGRAPHIC_DATA]" at bounding box center [953, 21] width 198 height 29
